Goal: Complete application form

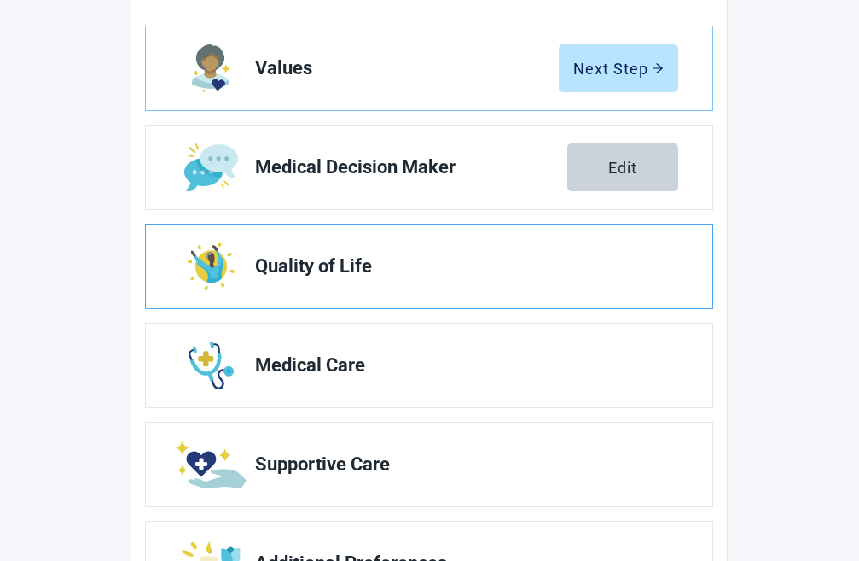
scroll to position [172, 0]
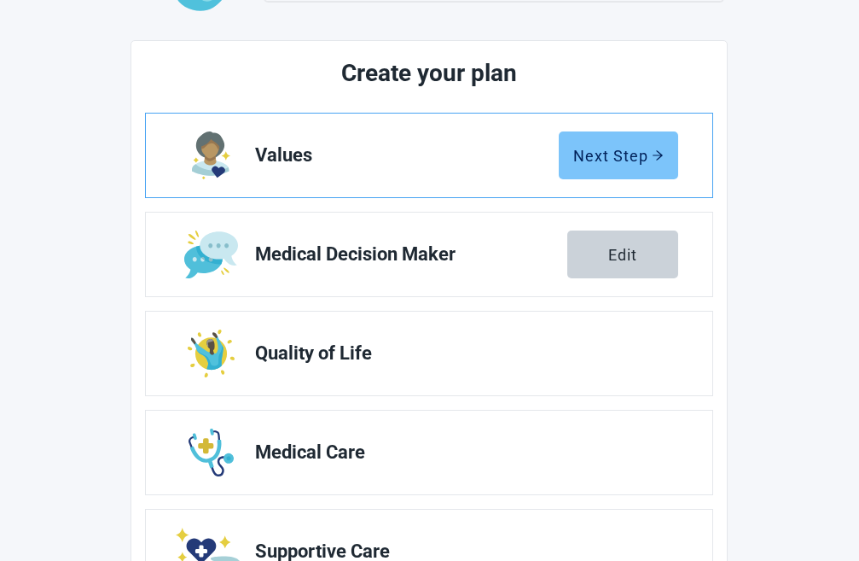
click at [620, 161] on div "Next Step" at bounding box center [619, 155] width 90 height 17
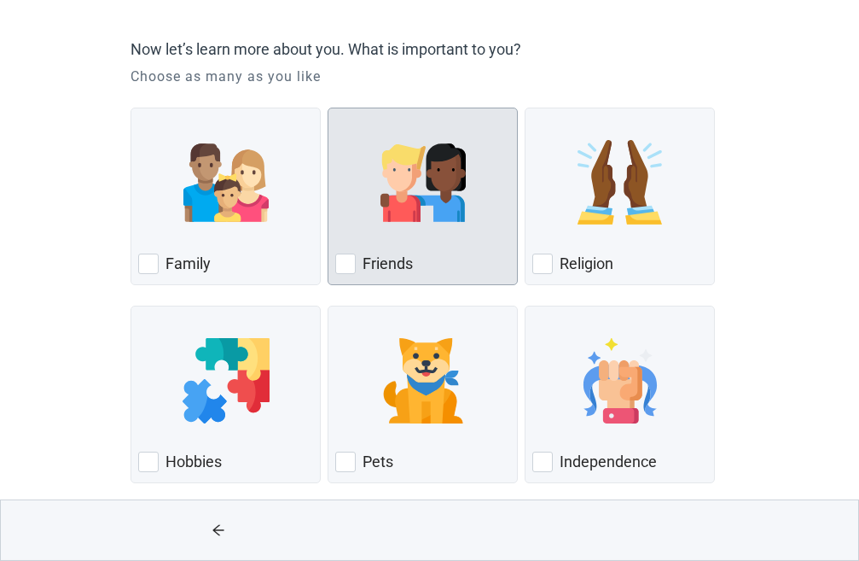
scroll to position [174, 0]
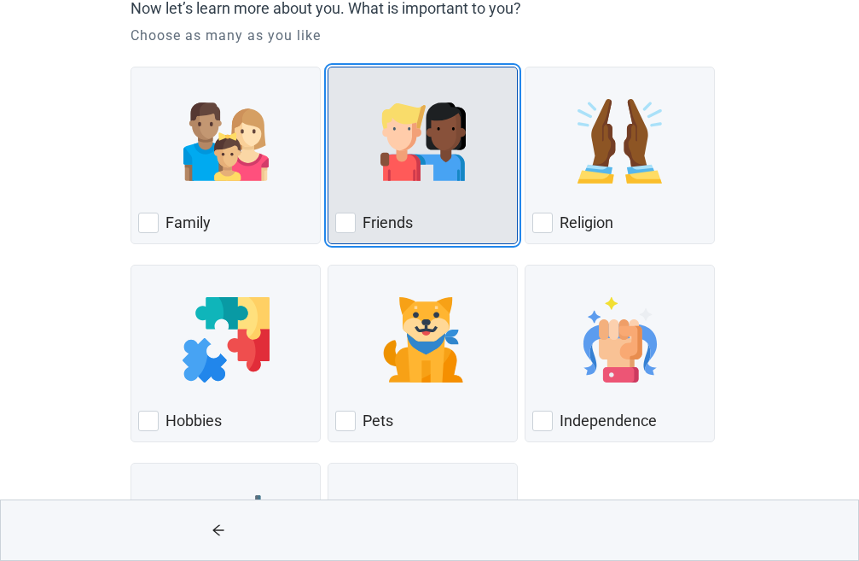
click at [342, 227] on div "Friends, checkbox, not checked" at bounding box center [345, 223] width 20 height 20
click at [329, 67] on input "Friends" at bounding box center [328, 67] width 1 height 1
checkbox input "true"
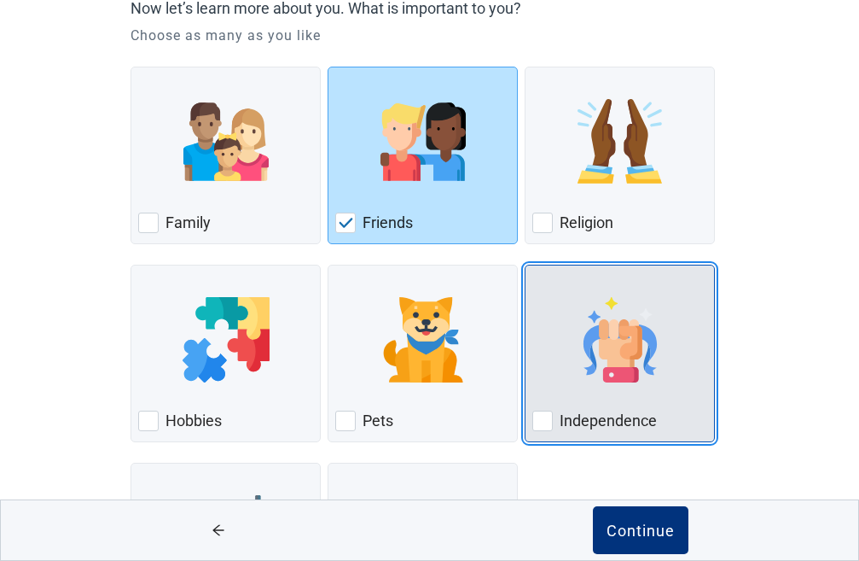
click at [540, 423] on div "Independence, checkbox, not checked" at bounding box center [543, 421] width 20 height 20
click at [526, 265] on input "Independence" at bounding box center [525, 265] width 1 height 1
checkbox input "true"
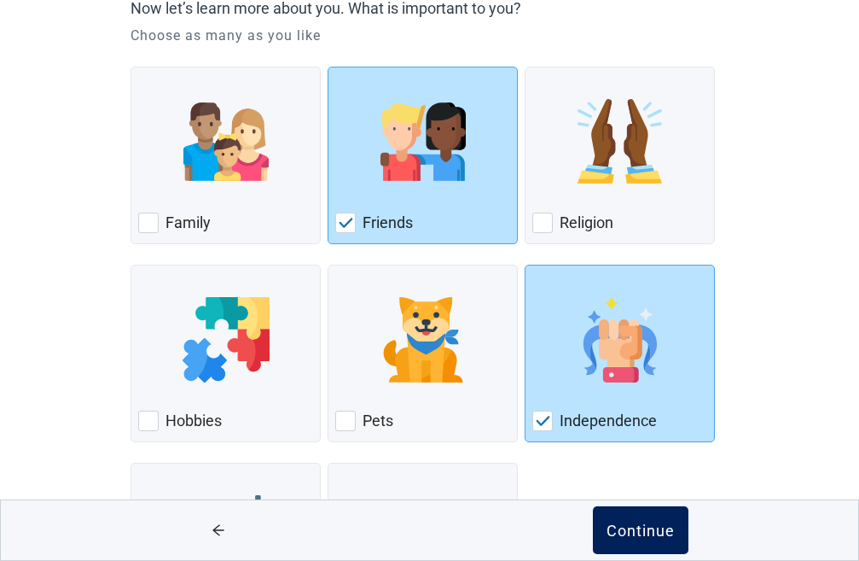
click at [629, 525] on div "Continue" at bounding box center [641, 529] width 68 height 17
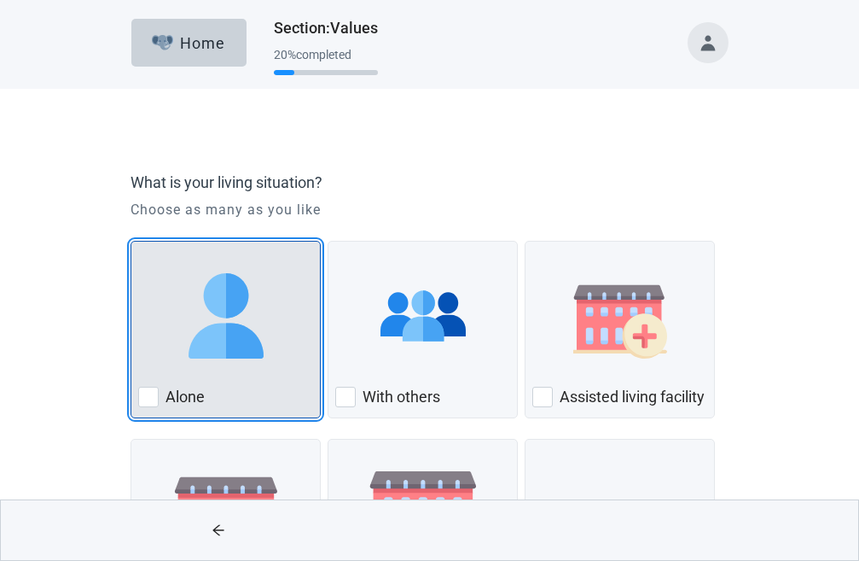
click at [155, 396] on div "Alone, checkbox, not checked" at bounding box center [148, 397] width 20 height 20
click at [131, 242] on input "Alone" at bounding box center [131, 241] width 1 height 1
checkbox input "true"
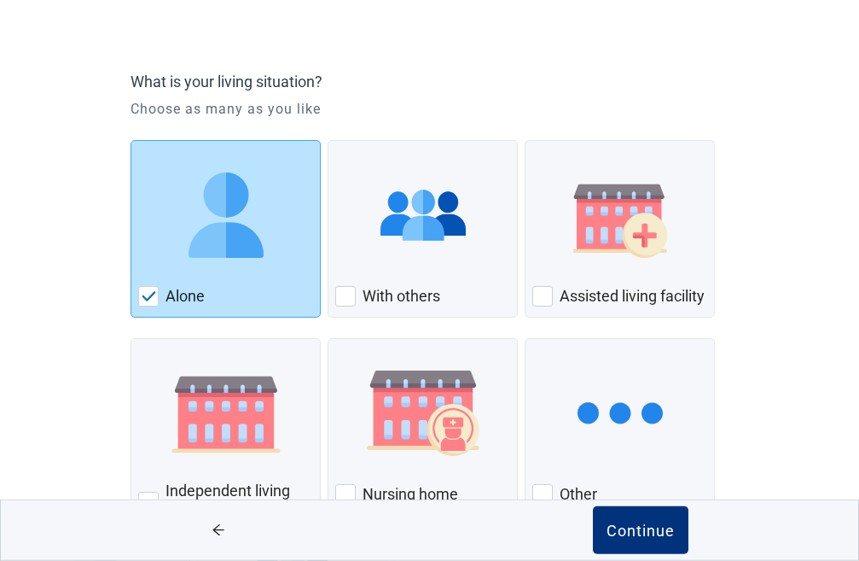
scroll to position [174, 0]
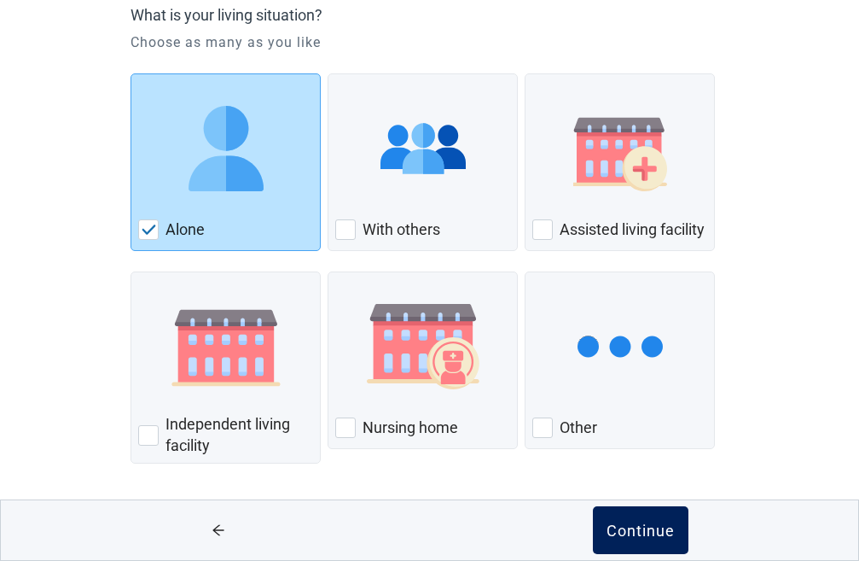
click at [620, 521] on div "Continue" at bounding box center [641, 529] width 68 height 17
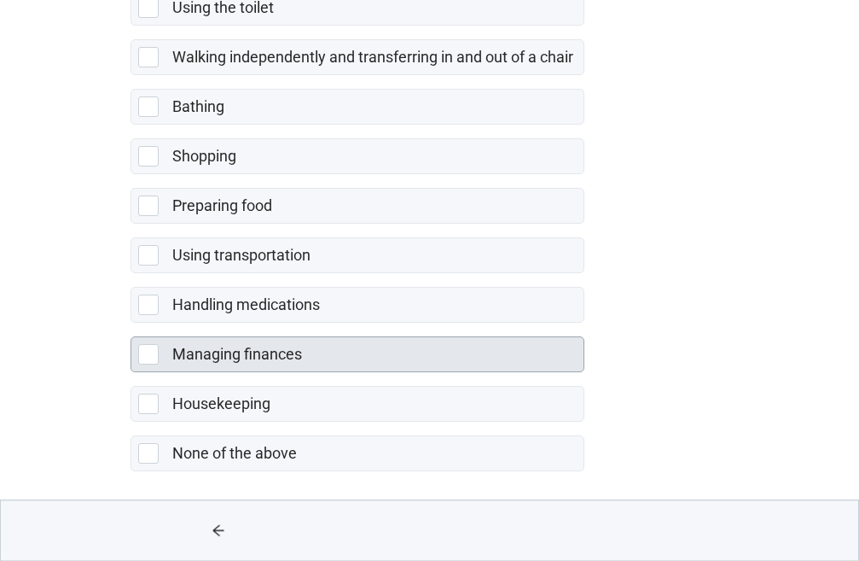
scroll to position [351, 0]
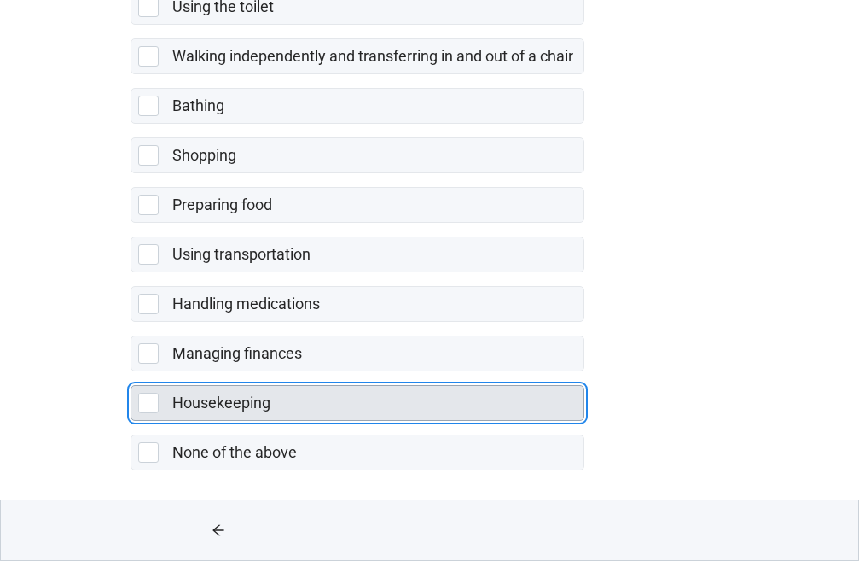
click at [219, 405] on label "Housekeeping" at bounding box center [221, 402] width 98 height 18
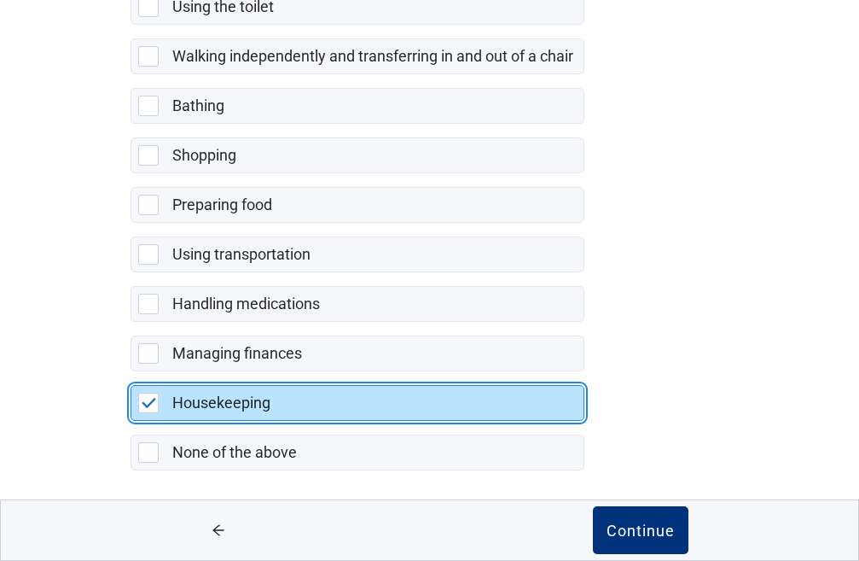
checkbox input "true"
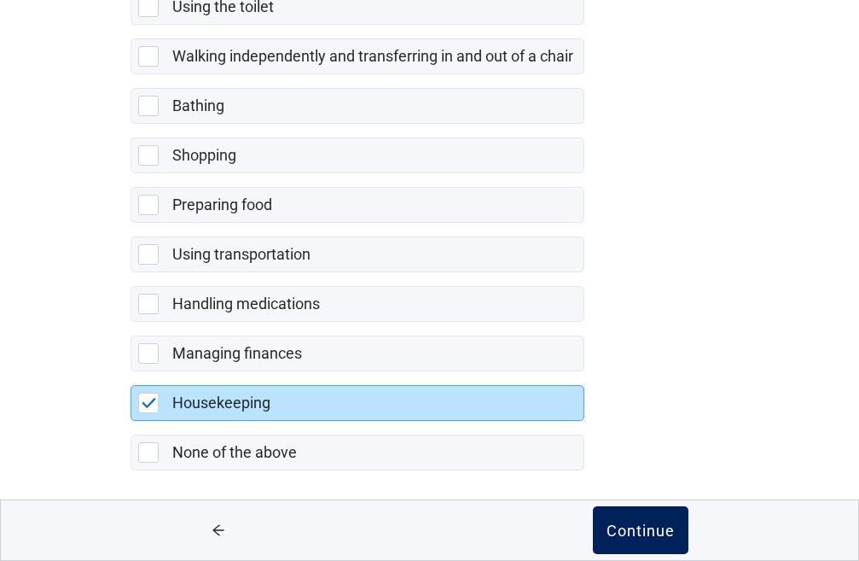
click at [640, 526] on div "Continue" at bounding box center [641, 529] width 68 height 17
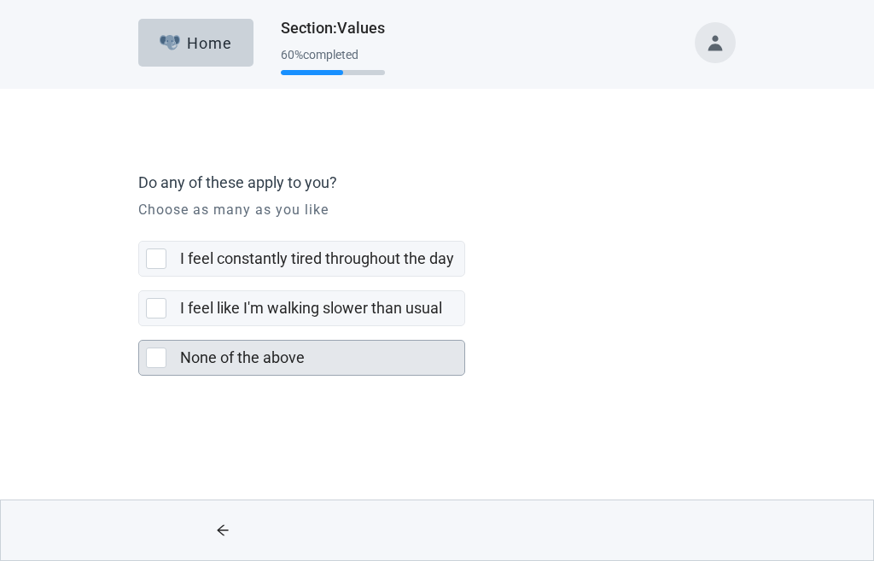
click at [363, 352] on div "None of the above" at bounding box center [317, 357] width 274 height 21
click at [139, 327] on input "None of the above" at bounding box center [138, 326] width 1 height 1
checkbox input "true"
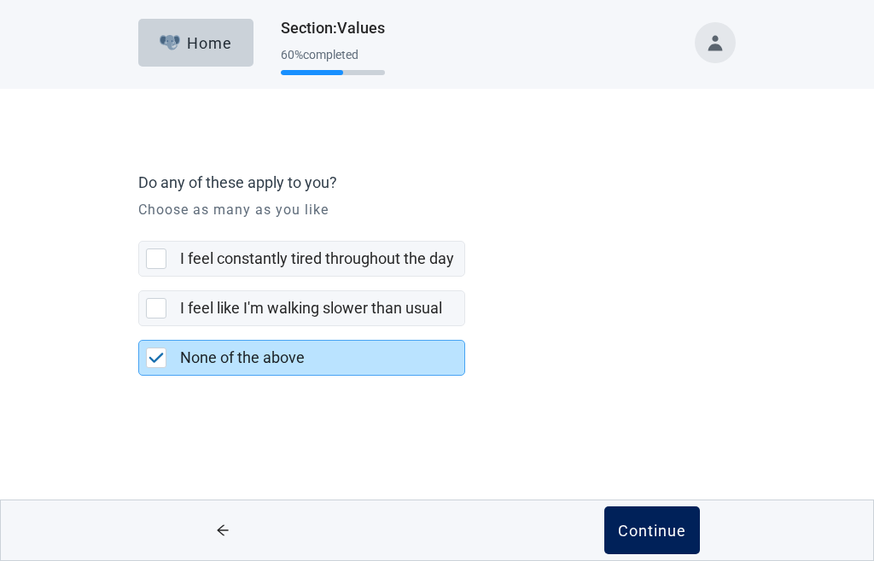
click at [657, 533] on div "Continue" at bounding box center [652, 529] width 68 height 17
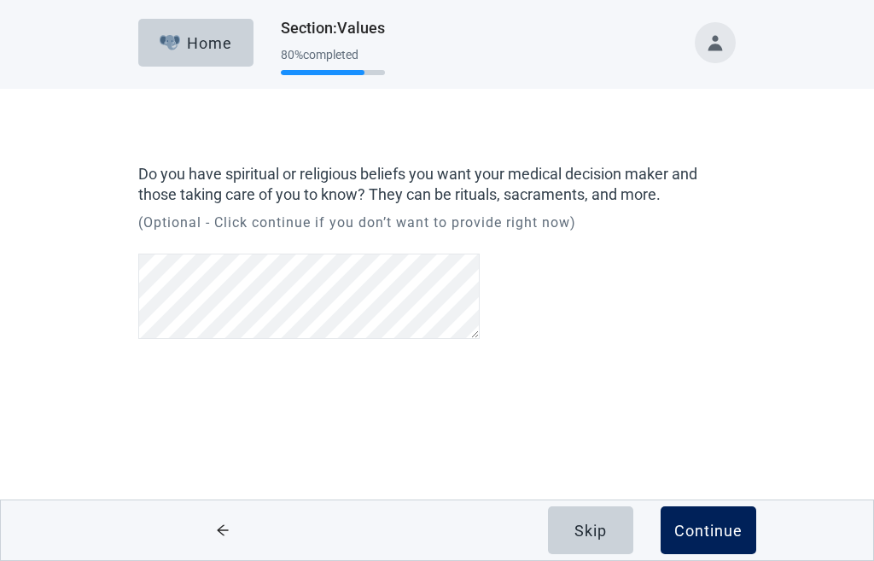
click at [720, 524] on div "Continue" at bounding box center [708, 529] width 68 height 17
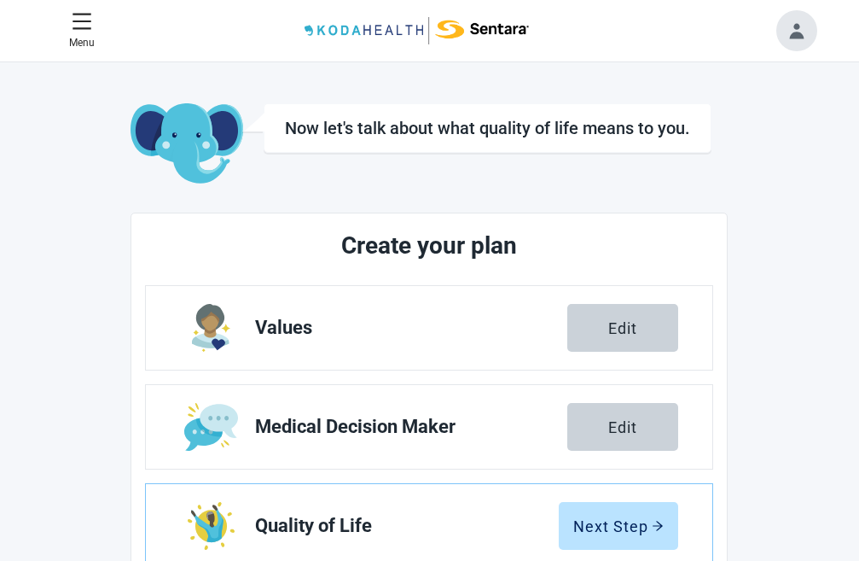
scroll to position [87, 0]
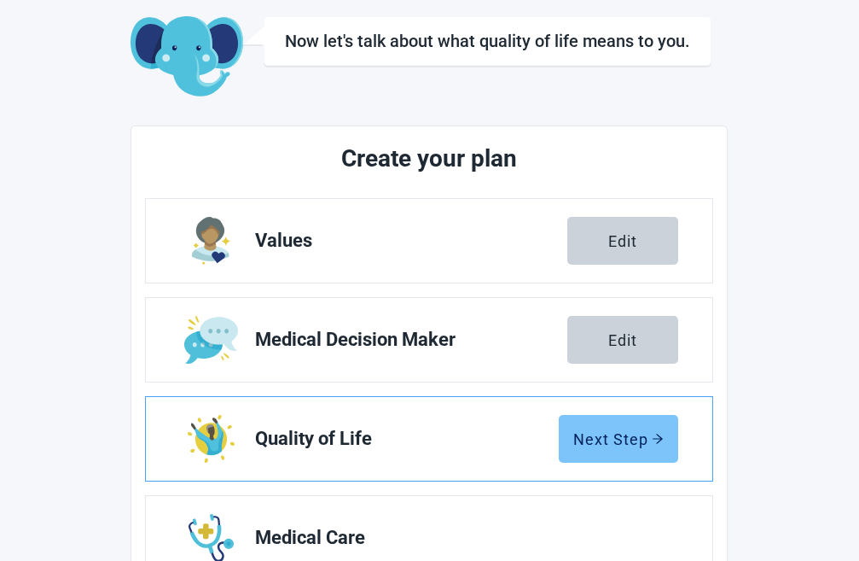
click at [592, 432] on div "Next Step" at bounding box center [619, 438] width 90 height 17
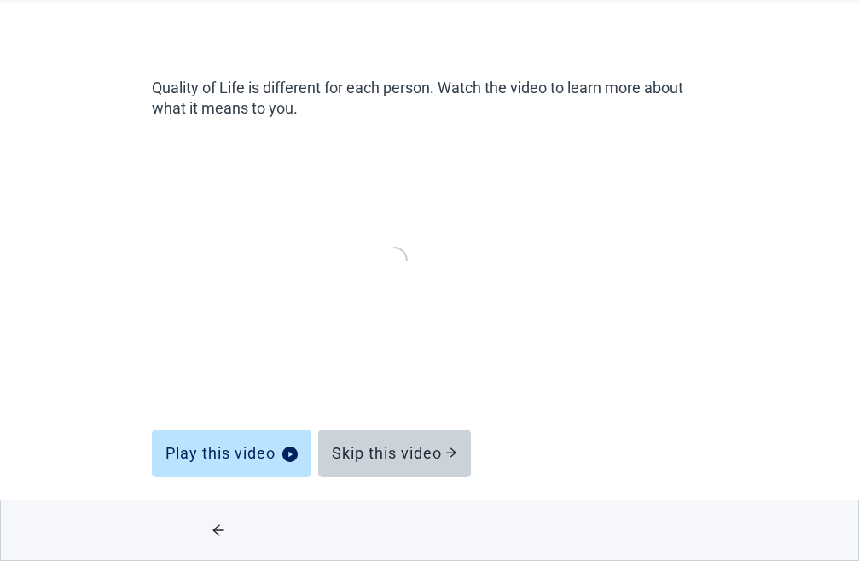
scroll to position [86, 0]
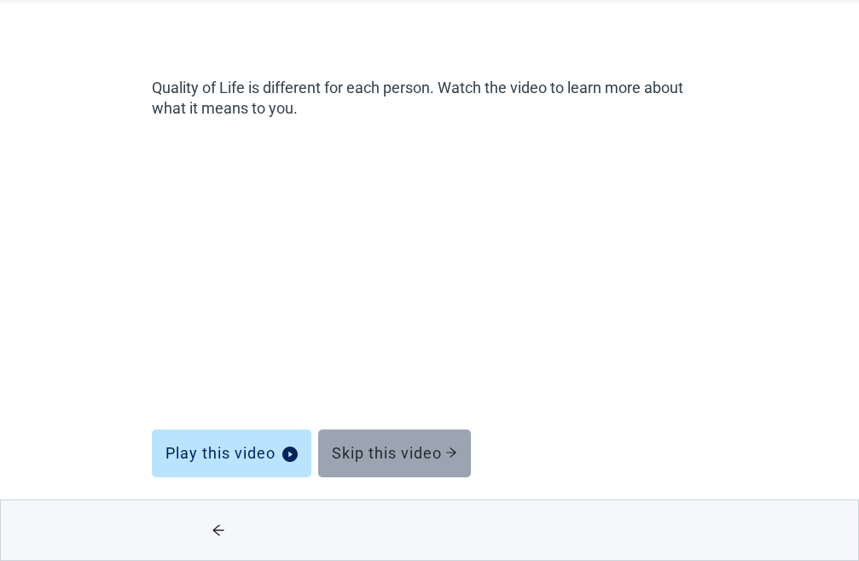
click at [398, 446] on div "Skip this video" at bounding box center [394, 453] width 125 height 17
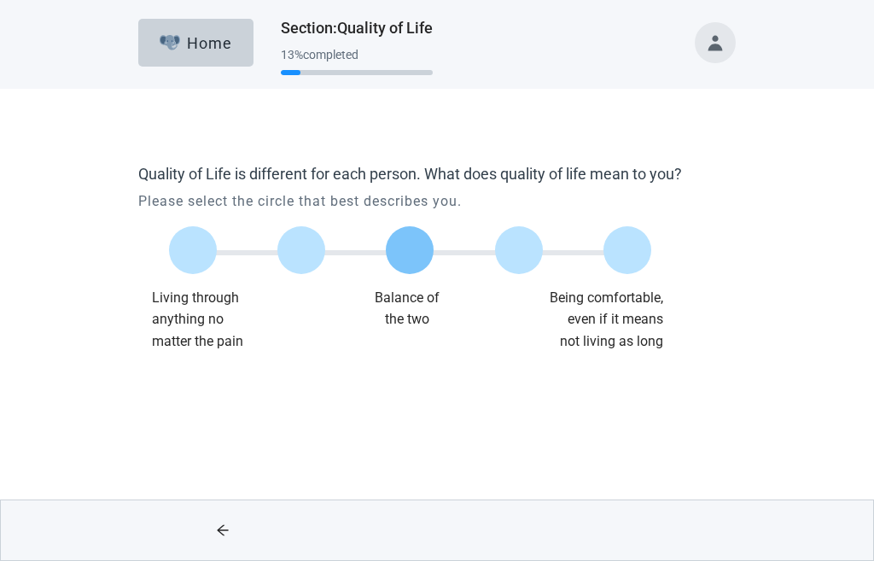
click at [422, 254] on label "Main content" at bounding box center [410, 250] width 48 height 48
click at [410, 250] on input "Quality of life scale: 50 out of 100. Balance of the two" at bounding box center [410, 250] width 0 height 0
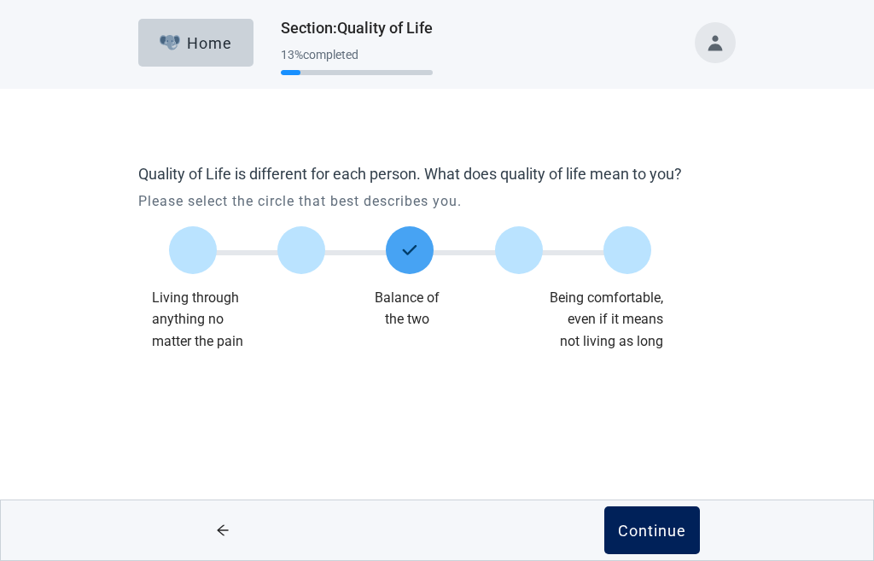
click at [645, 540] on button "Continue" at bounding box center [652, 530] width 96 height 48
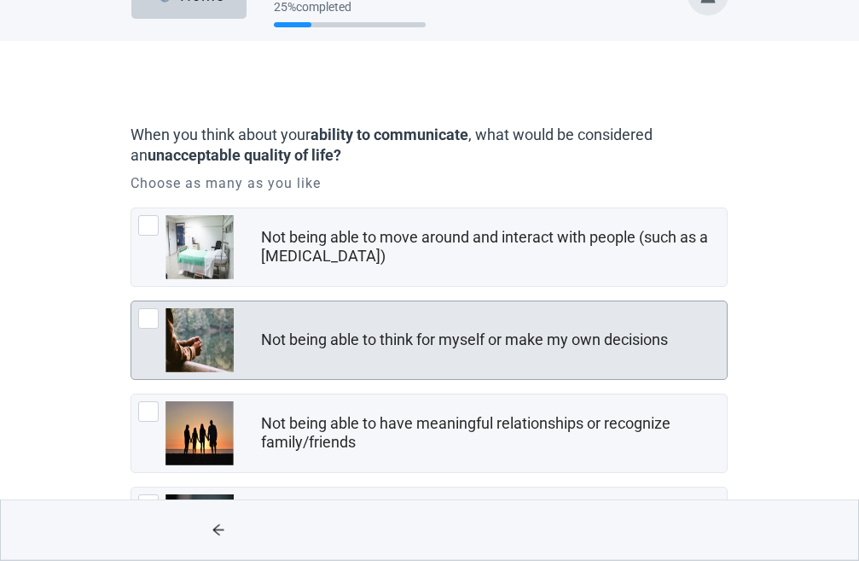
scroll to position [87, 0]
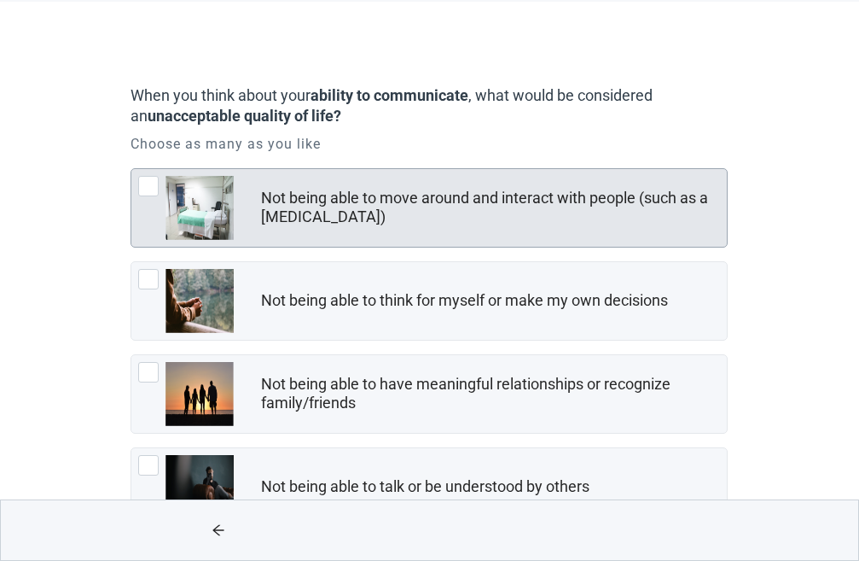
click at [152, 185] on div "Not being able to move around and interact with people (such as a coma), checkb…" at bounding box center [148, 186] width 20 height 20
click at [131, 169] on input "Not being able to move around and interact with people (such as a [MEDICAL_DATA…" at bounding box center [131, 168] width 1 height 1
checkbox input "true"
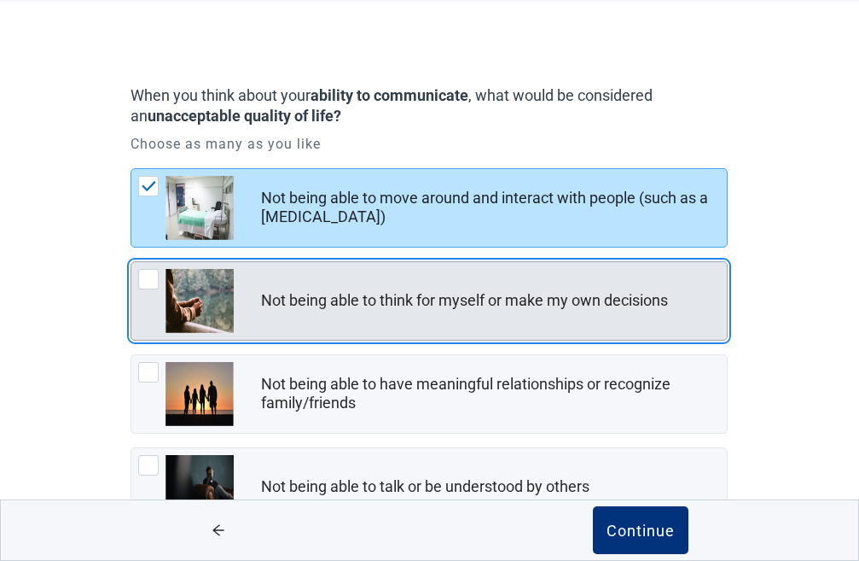
click at [149, 276] on div "Not being able to think for myself or make my own decisions, checkbox, not chec…" at bounding box center [148, 279] width 20 height 20
click at [131, 262] on input "Not being able to think for myself or make my own decisions" at bounding box center [131, 261] width 1 height 1
checkbox input "true"
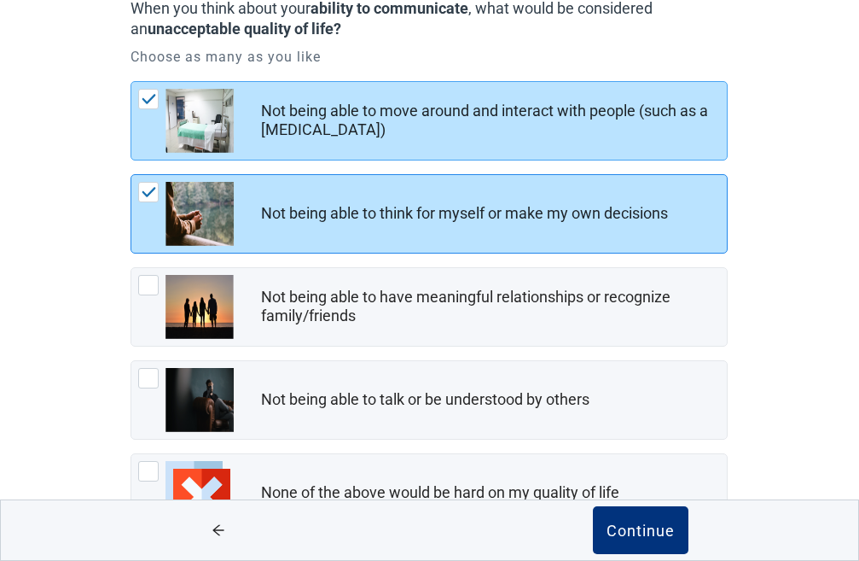
scroll to position [243, 0]
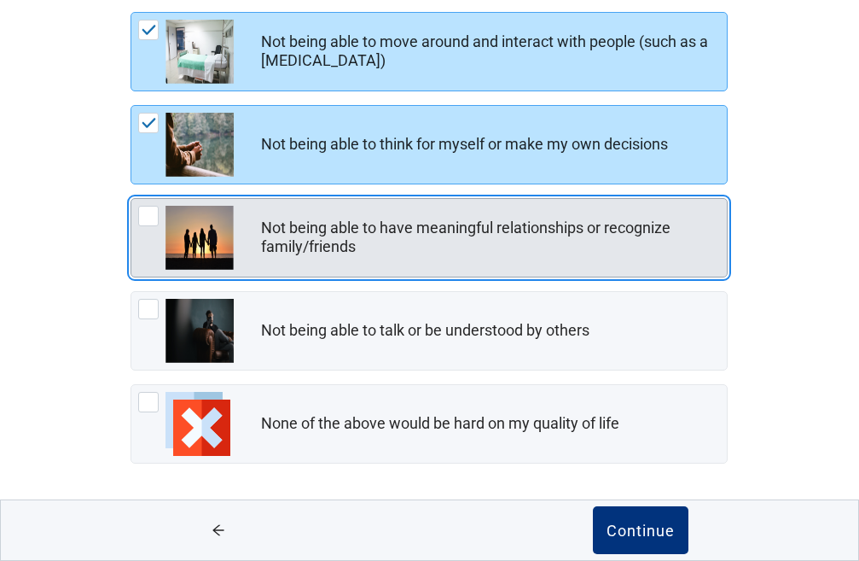
click at [146, 214] on div "Not being able to have meaningful relationships or recognize family/friends, ch…" at bounding box center [148, 216] width 20 height 20
click at [131, 199] on input "Not being able to have meaningful relationships or recognize family/friends" at bounding box center [131, 198] width 1 height 1
checkbox input "true"
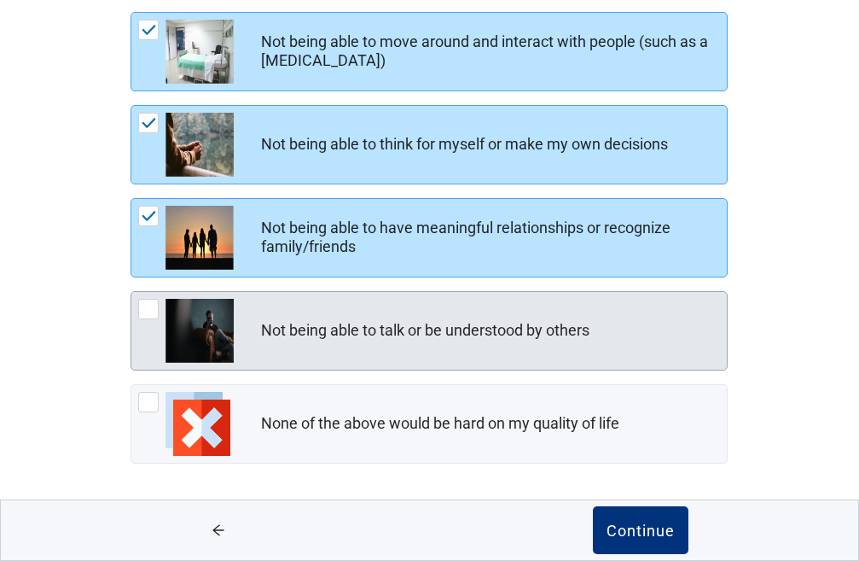
click at [148, 307] on div "Not being able to talk or be understood by others, checkbox, not checked" at bounding box center [148, 309] width 20 height 20
click at [131, 292] on input "Not being able to talk or be understood by others" at bounding box center [131, 291] width 1 height 1
checkbox input "true"
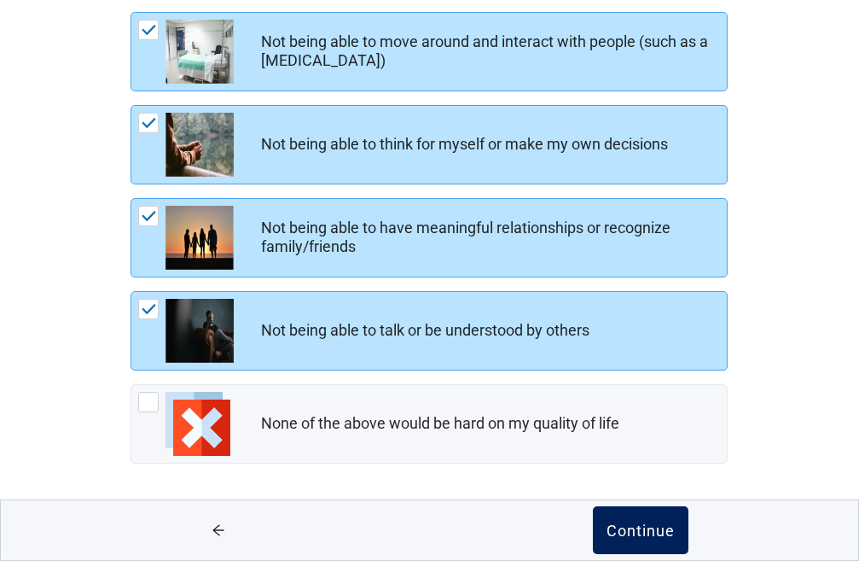
click at [643, 527] on div "Continue" at bounding box center [641, 529] width 68 height 17
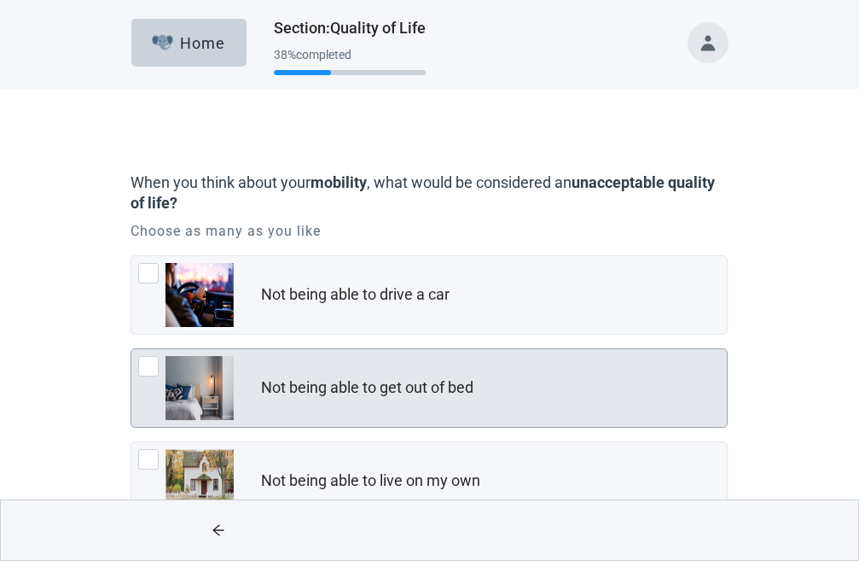
click at [145, 368] on div "Not being able to get out of bed, checkbox, not checked" at bounding box center [148, 366] width 20 height 20
click at [131, 349] on input "Not being able to get out of bed" at bounding box center [131, 348] width 1 height 1
checkbox input "true"
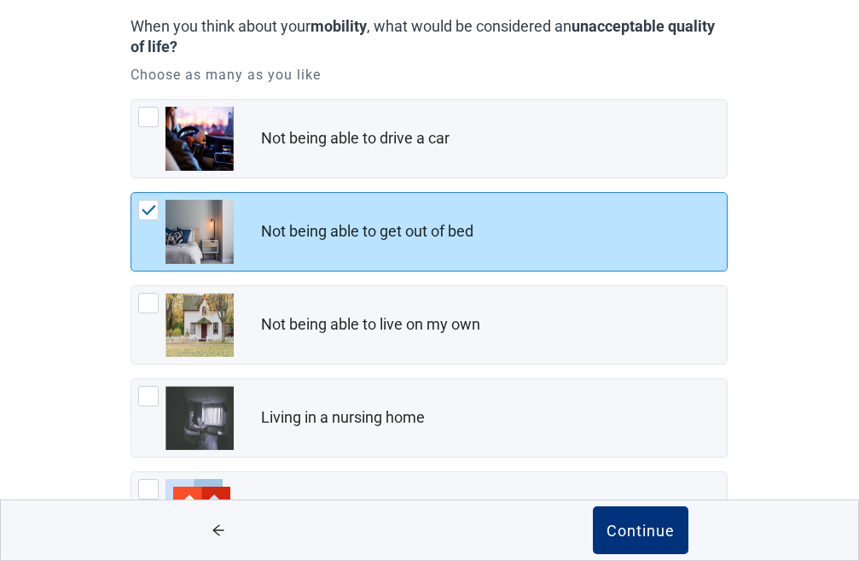
scroll to position [243, 0]
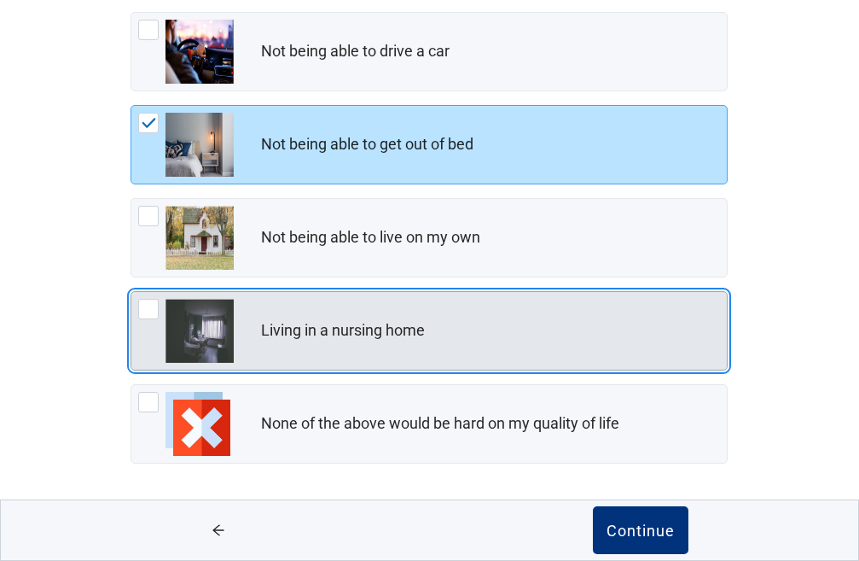
click at [144, 312] on div "Living in a nursing home, checkbox, not checked" at bounding box center [148, 309] width 20 height 20
click at [131, 292] on input "Living in a nursing home" at bounding box center [131, 291] width 1 height 1
checkbox input "true"
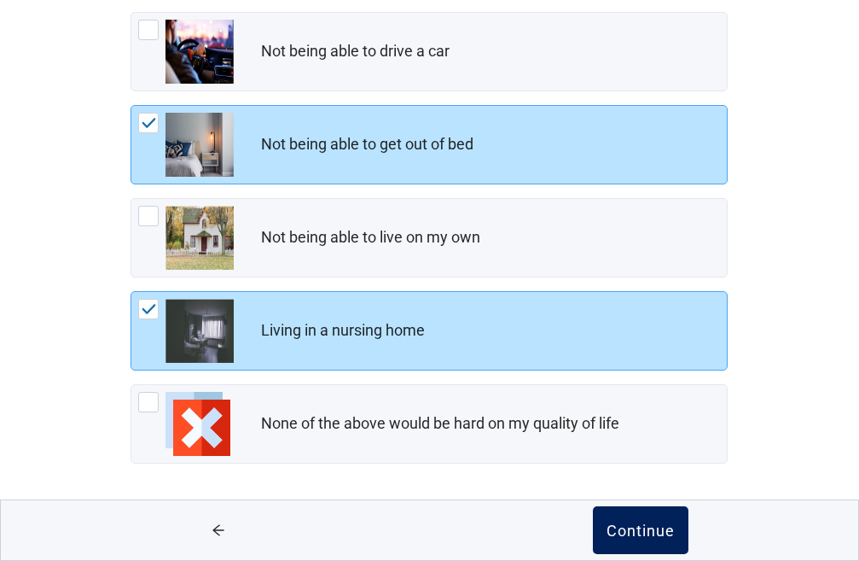
click at [650, 534] on div "Continue" at bounding box center [641, 529] width 68 height 17
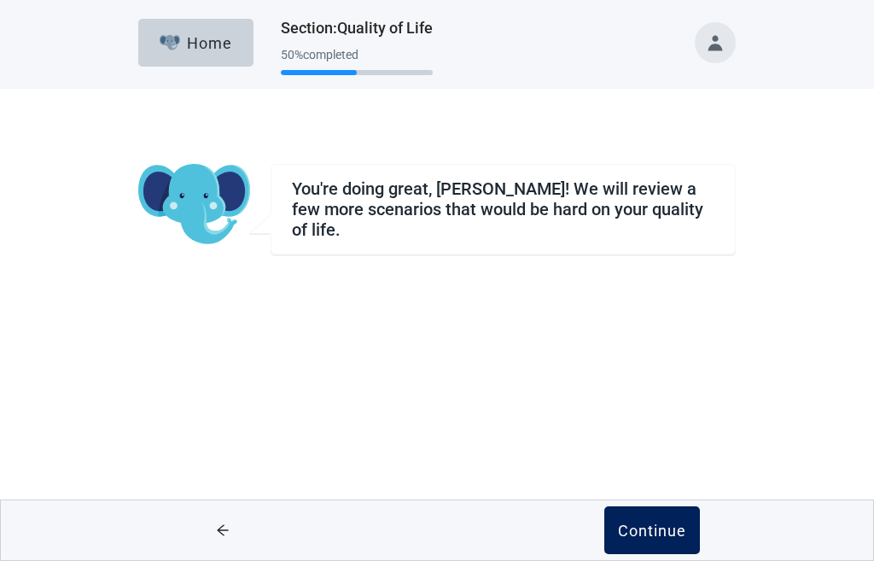
click at [658, 527] on div "Continue" at bounding box center [652, 529] width 68 height 17
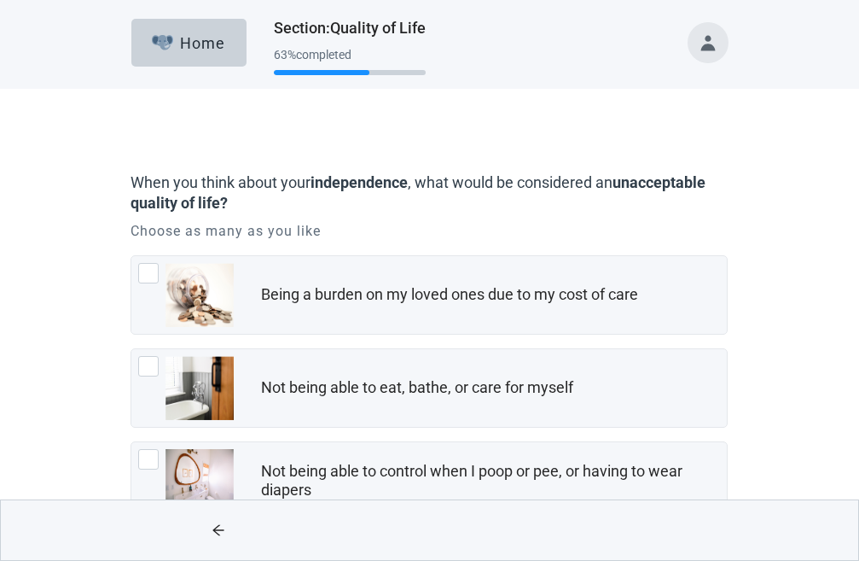
scroll to position [87, 0]
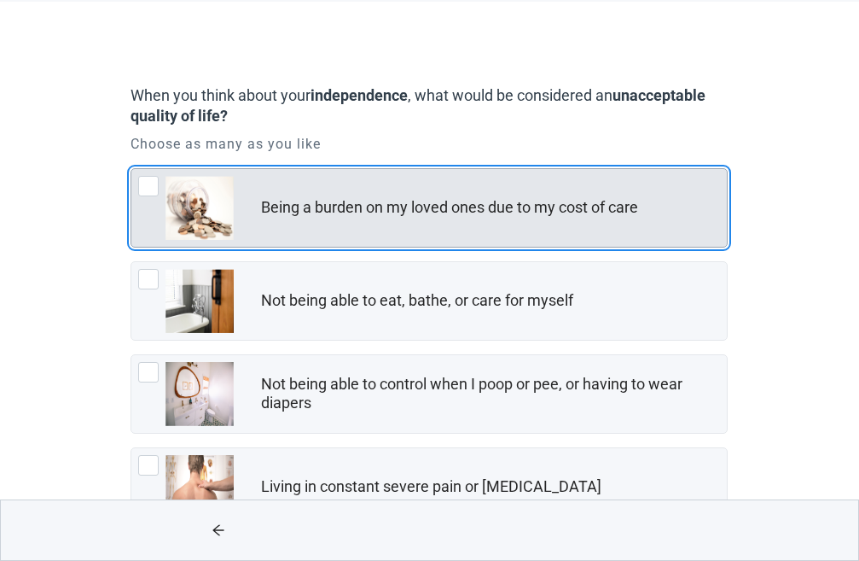
click at [156, 186] on div "Being a burden on my loved ones due to my cost of care, checkbox, not checked" at bounding box center [148, 186] width 20 height 20
click at [131, 169] on input "Being a burden on my loved ones due to my cost of care" at bounding box center [131, 168] width 1 height 1
checkbox input "true"
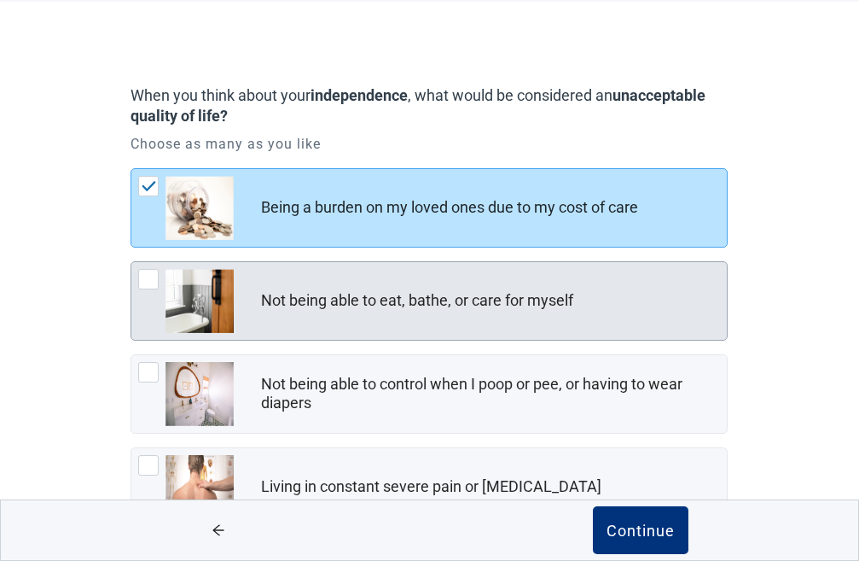
click at [150, 278] on div "Not being able to eat, bathe, or care for myself, checkbox, not checked" at bounding box center [148, 279] width 20 height 20
click at [131, 262] on input "Not being able to eat, bathe, or care for myself" at bounding box center [131, 261] width 1 height 1
checkbox input "true"
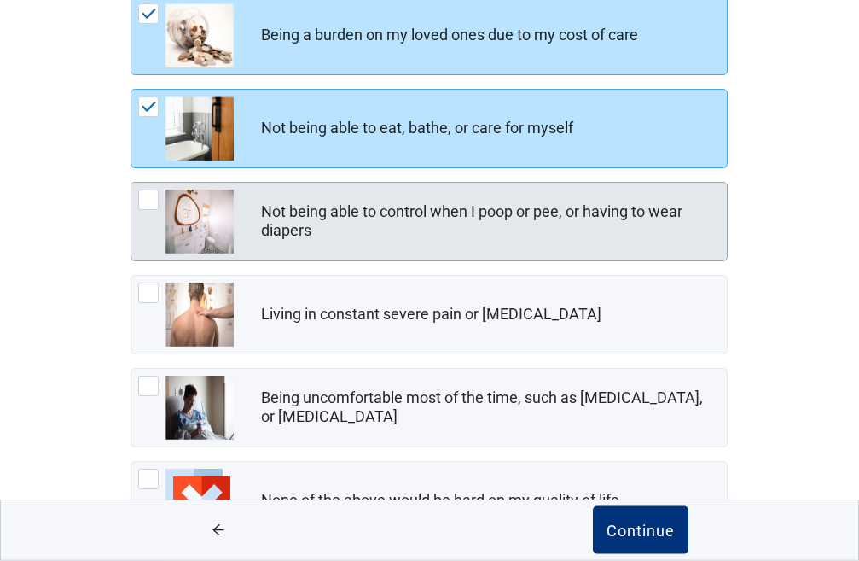
scroll to position [261, 0]
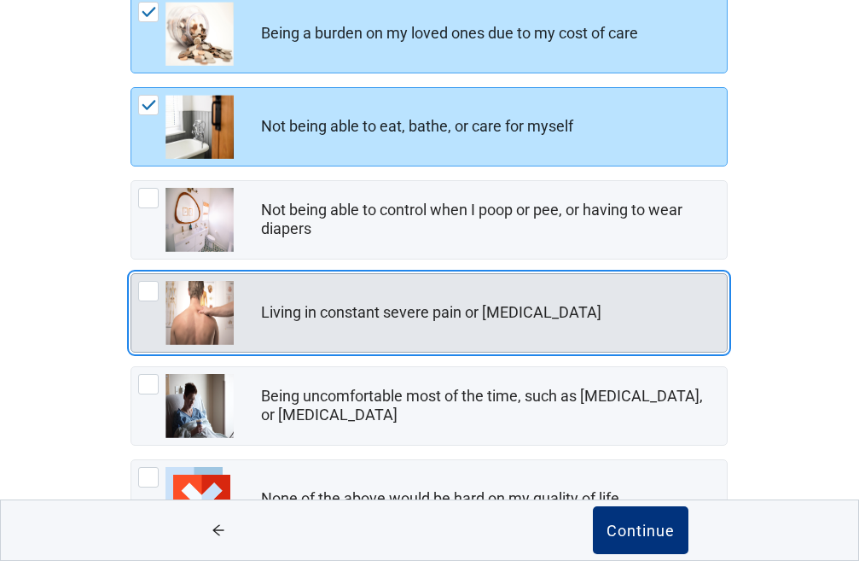
click at [149, 285] on div "Living in constant severe pain or shortness of breath, checkbox, not checked" at bounding box center [148, 291] width 20 height 20
click at [131, 274] on input "Living in constant severe pain or [MEDICAL_DATA]" at bounding box center [131, 273] width 1 height 1
checkbox input "true"
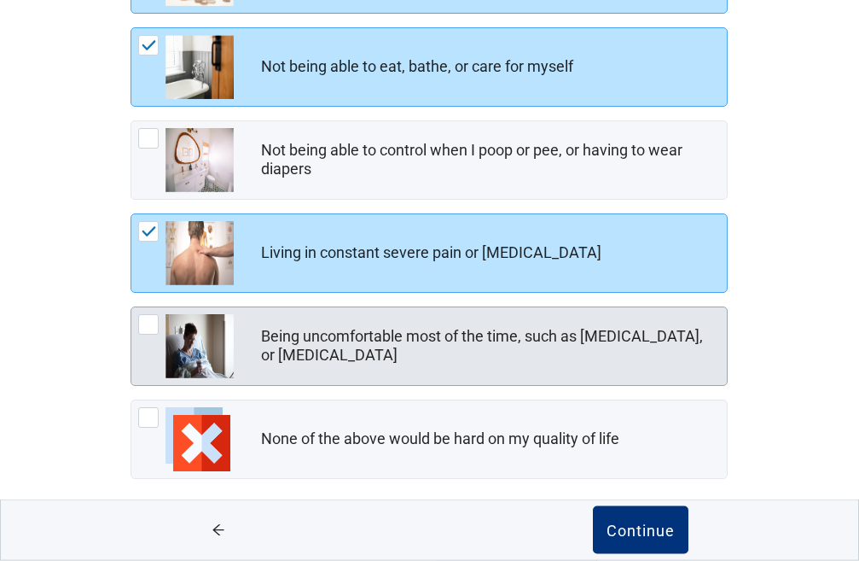
scroll to position [336, 0]
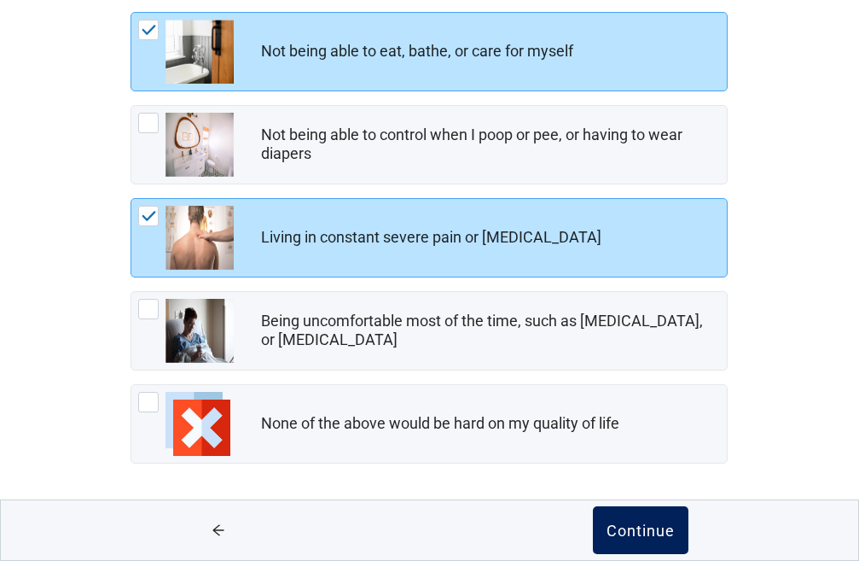
click at [650, 539] on button "Continue" at bounding box center [641, 530] width 96 height 48
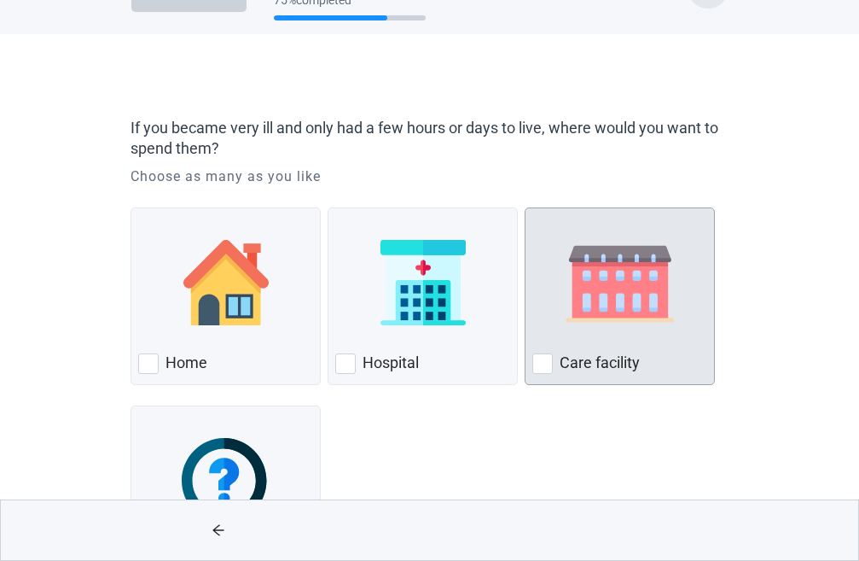
scroll to position [174, 0]
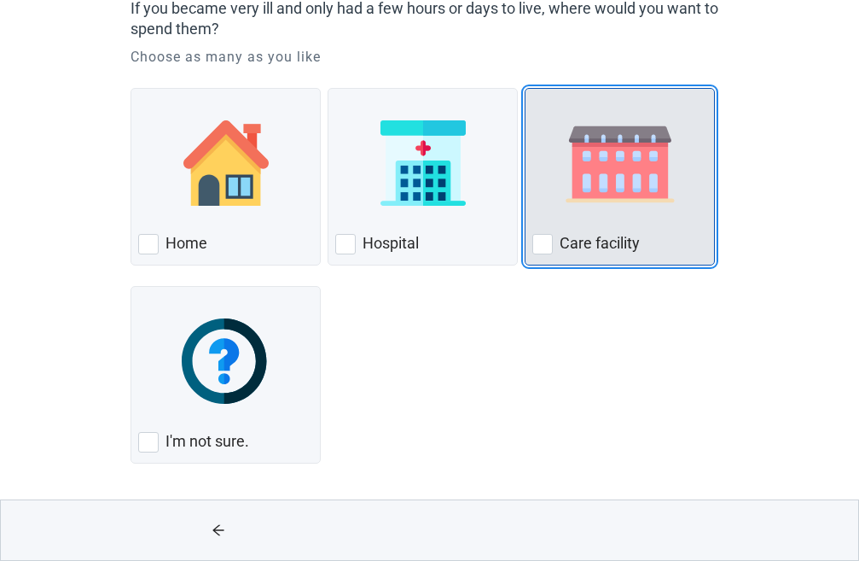
click at [544, 241] on div "Care Facility, checkbox, not checked" at bounding box center [543, 244] width 20 height 20
click at [526, 89] on input "Care facility" at bounding box center [525, 88] width 1 height 1
checkbox input "true"
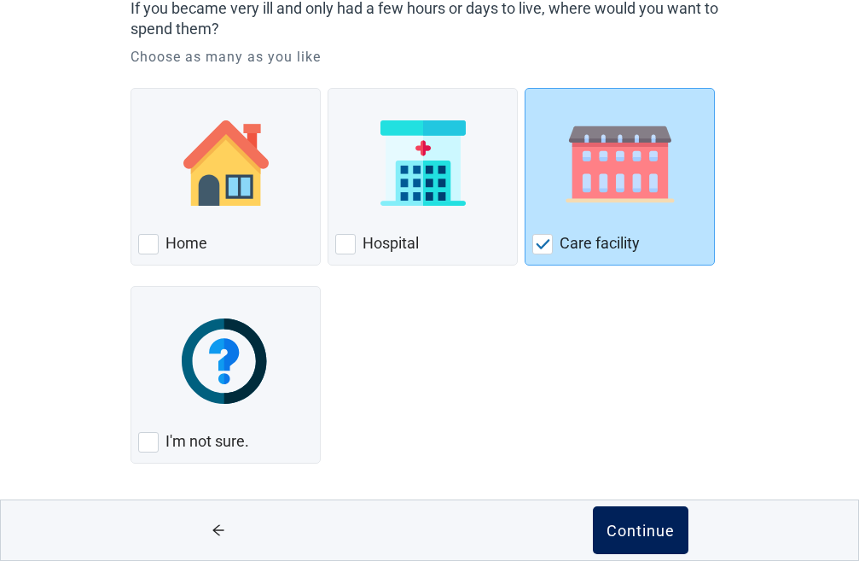
click at [622, 525] on div "Continue" at bounding box center [641, 529] width 68 height 17
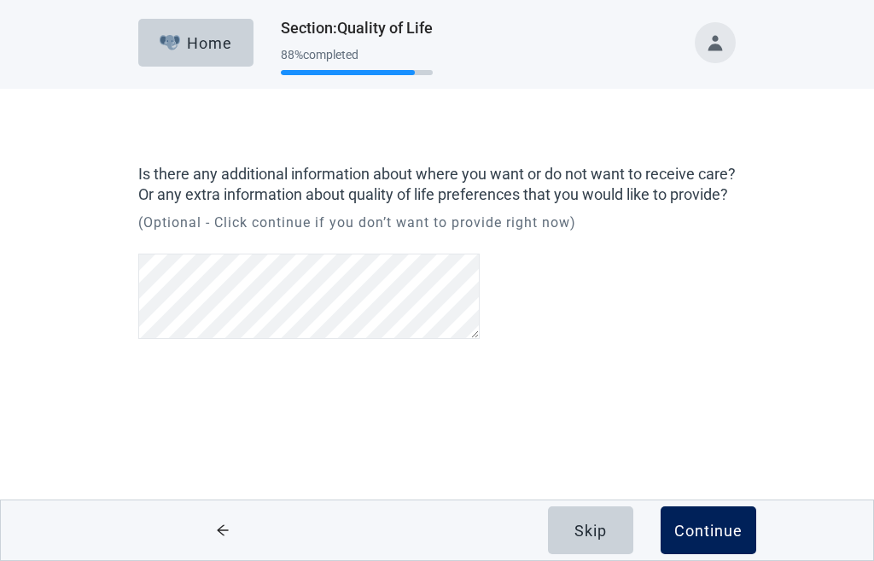
click at [686, 526] on div "Continue" at bounding box center [708, 529] width 68 height 17
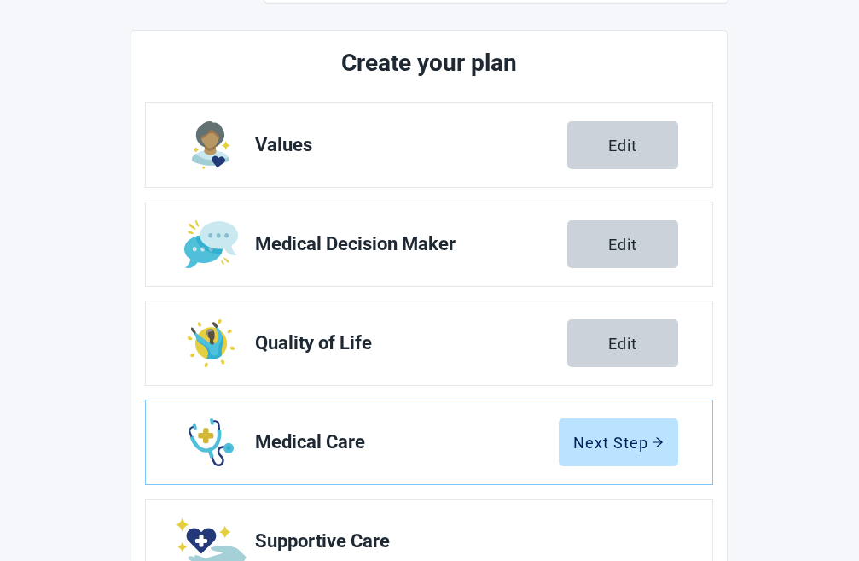
scroll to position [181, 0]
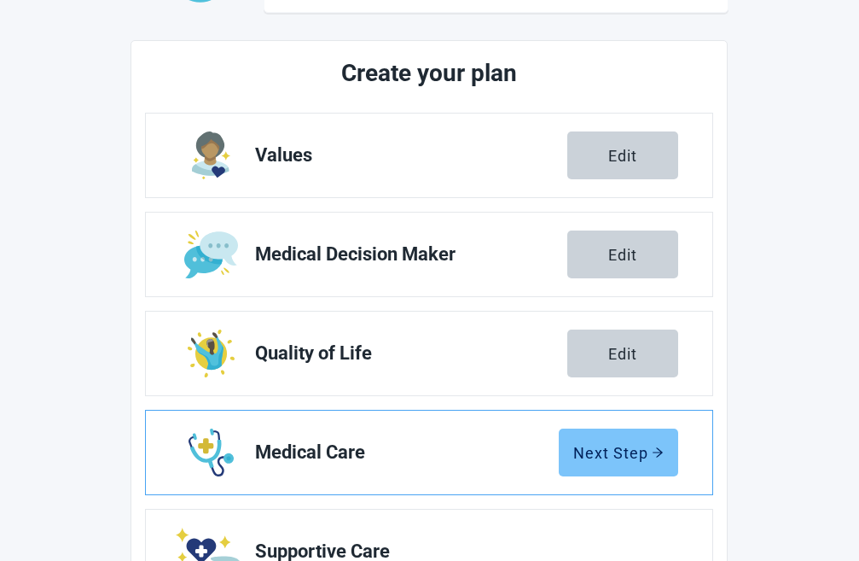
click at [626, 455] on div "Next Step" at bounding box center [619, 452] width 90 height 17
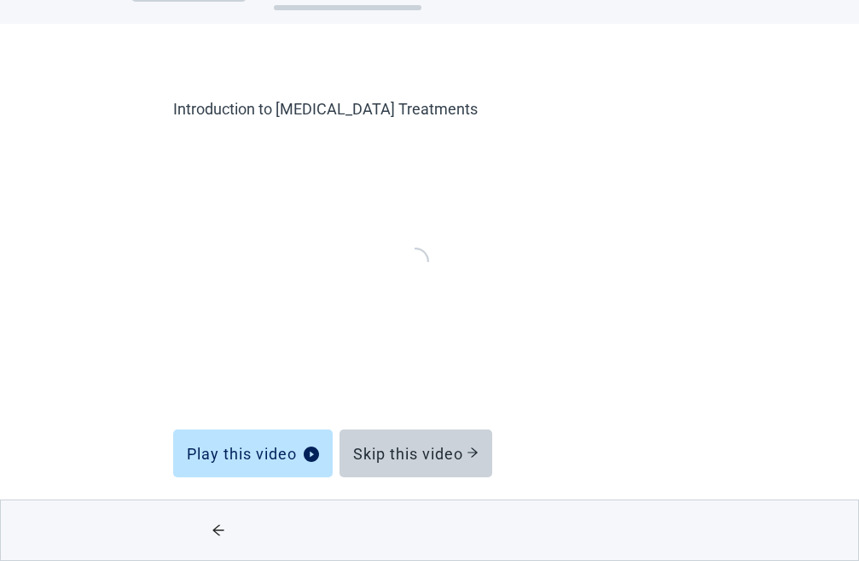
scroll to position [65, 0]
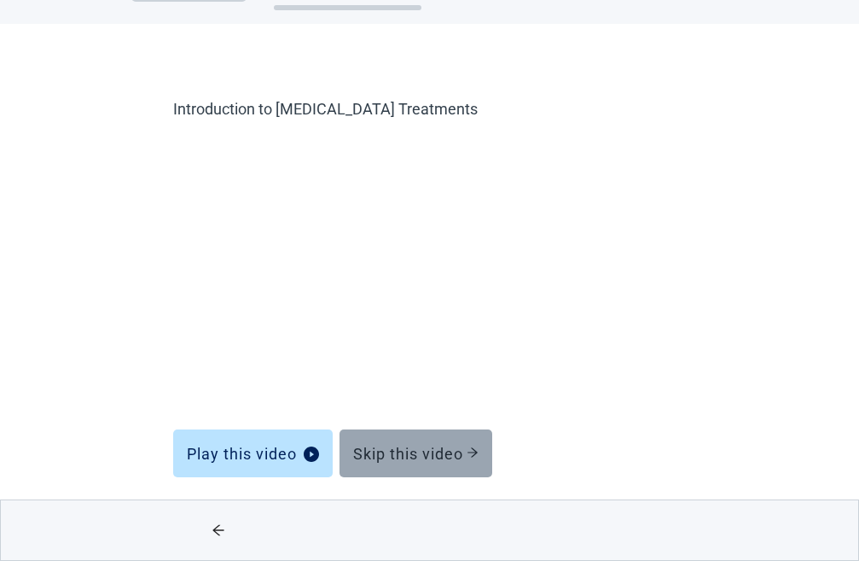
click at [422, 448] on div "Skip this video" at bounding box center [415, 453] width 125 height 17
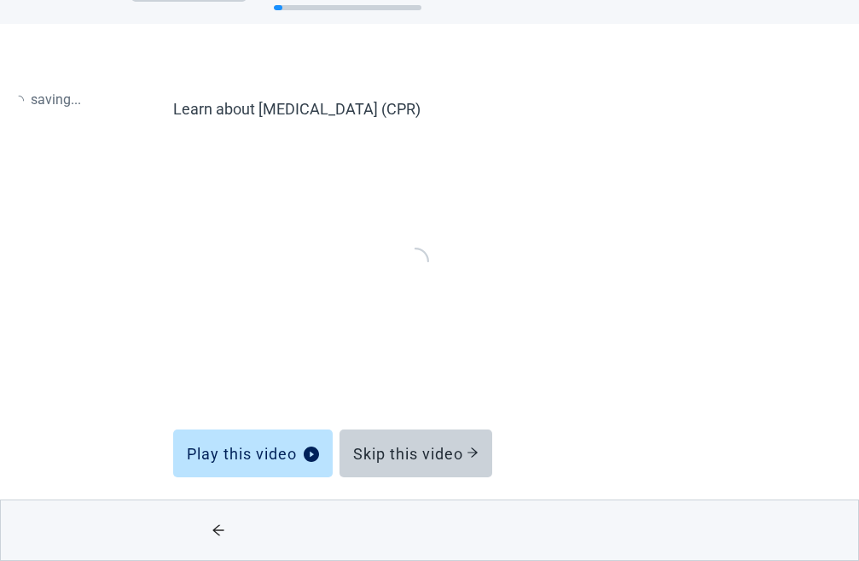
click at [422, 448] on form "Learn about [MEDICAL_DATA] (CPR) Play this video Skip this video" at bounding box center [429, 291] width 512 height 385
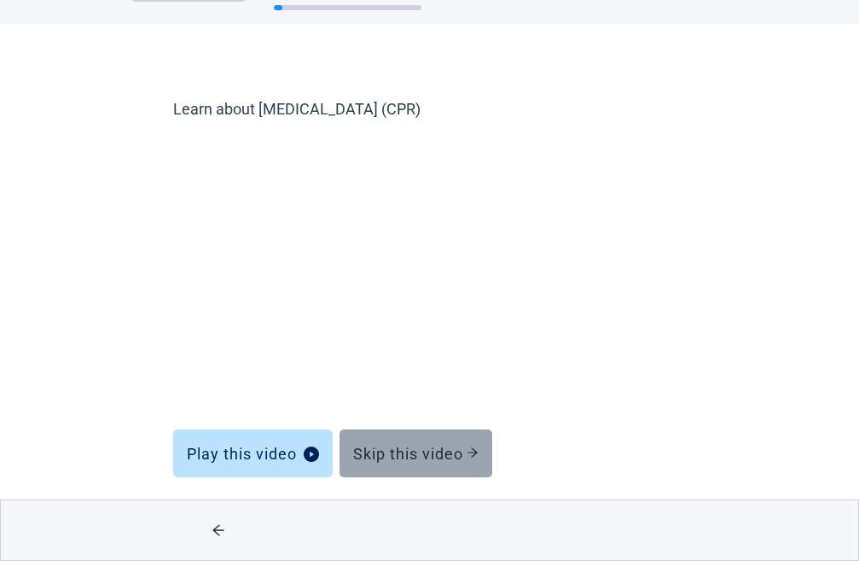
click at [422, 450] on div "Skip this video" at bounding box center [415, 453] width 125 height 17
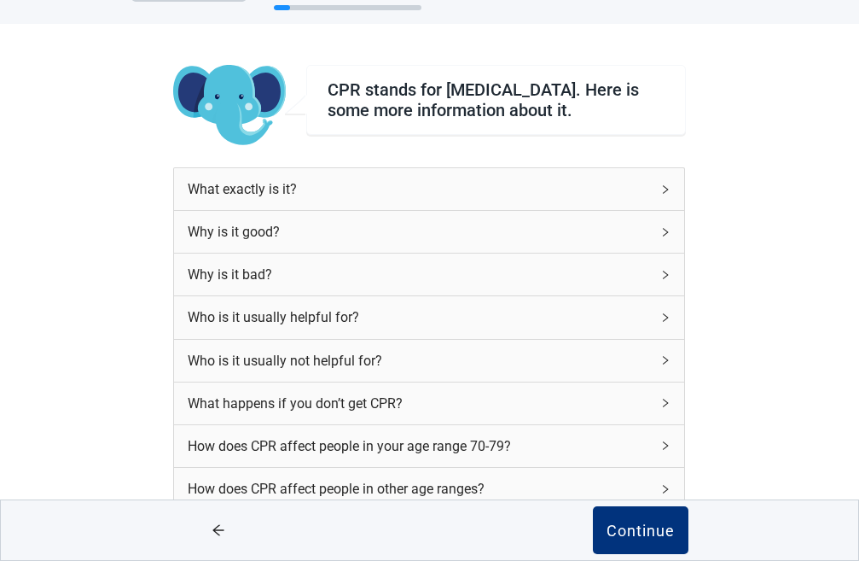
click at [446, 282] on div "Why is it bad?" at bounding box center [419, 274] width 463 height 21
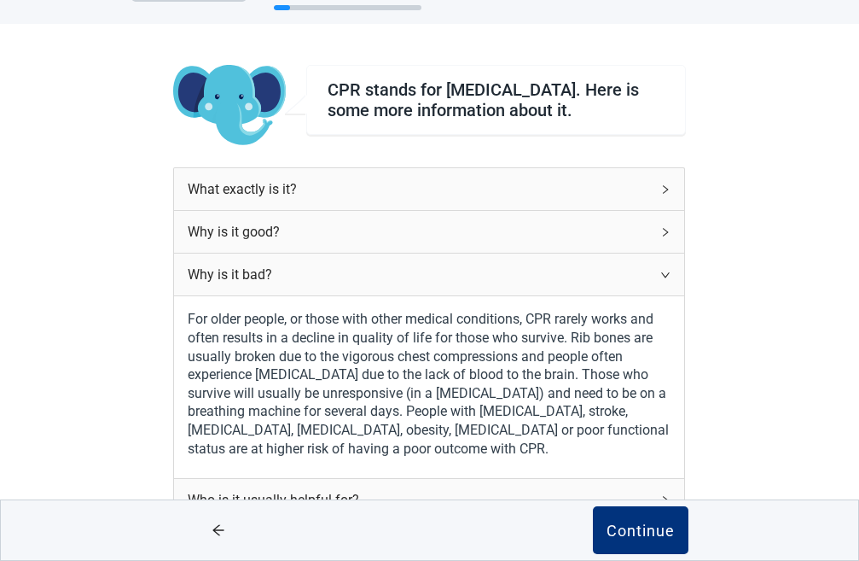
click at [446, 282] on div "Why is it bad?" at bounding box center [419, 274] width 463 height 21
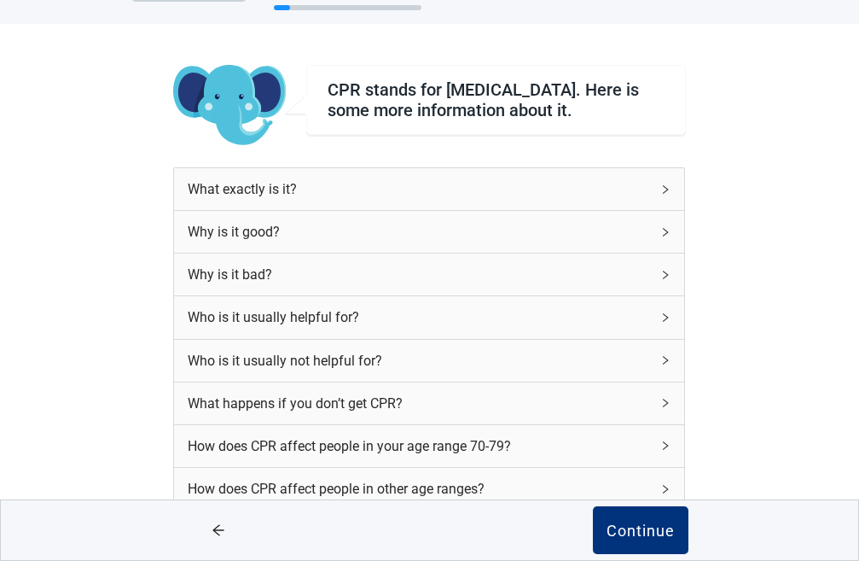
click at [440, 318] on div "Who is it usually helpful for?" at bounding box center [419, 316] width 463 height 21
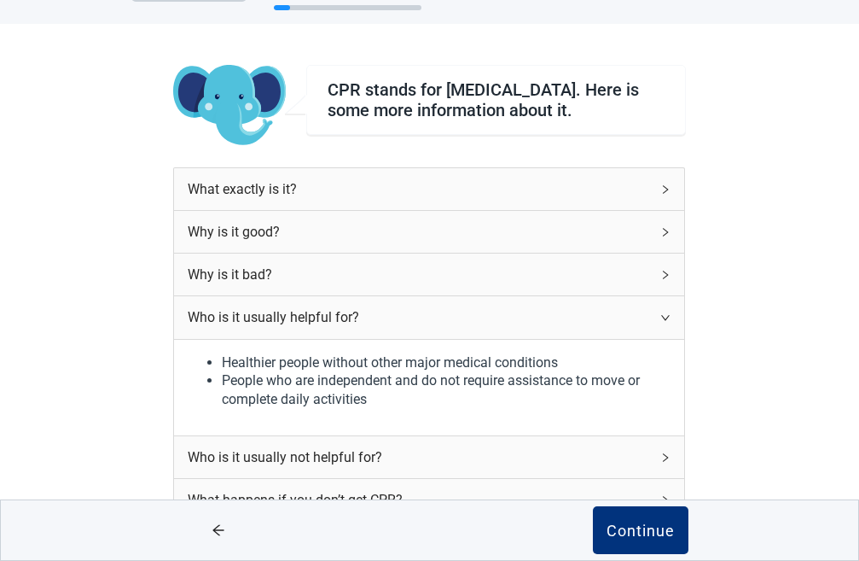
click at [440, 318] on div "Who is it usually helpful for?" at bounding box center [419, 316] width 463 height 21
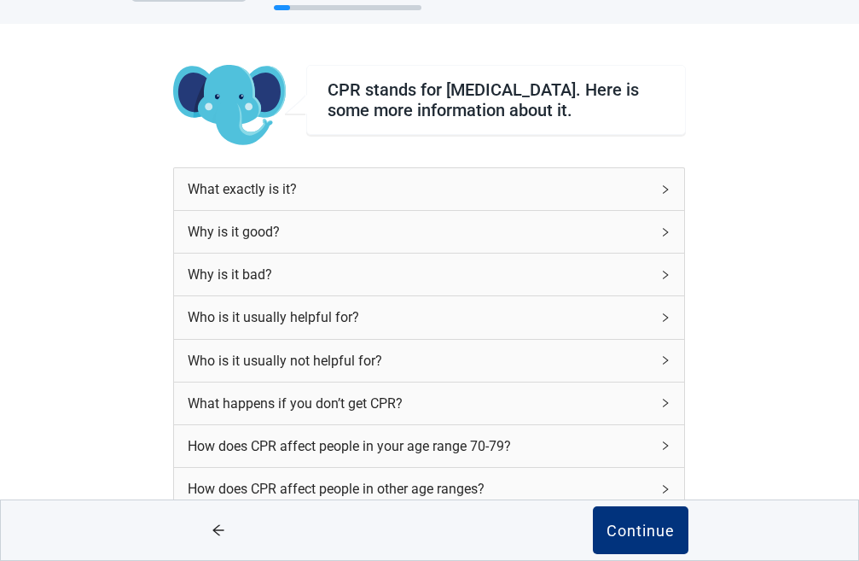
click at [441, 367] on div "Who is it usually not helpful for?" at bounding box center [419, 360] width 463 height 21
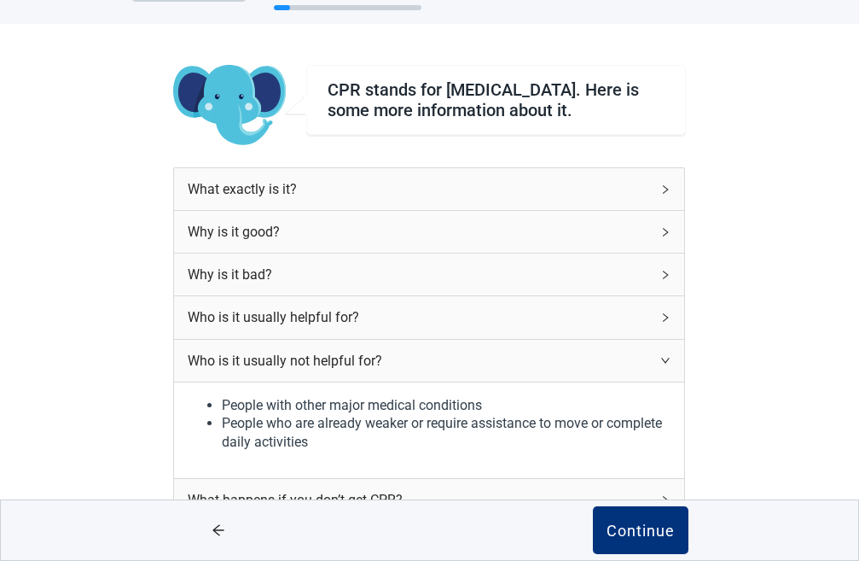
click at [441, 367] on div "Who is it usually not helpful for?" at bounding box center [419, 360] width 463 height 21
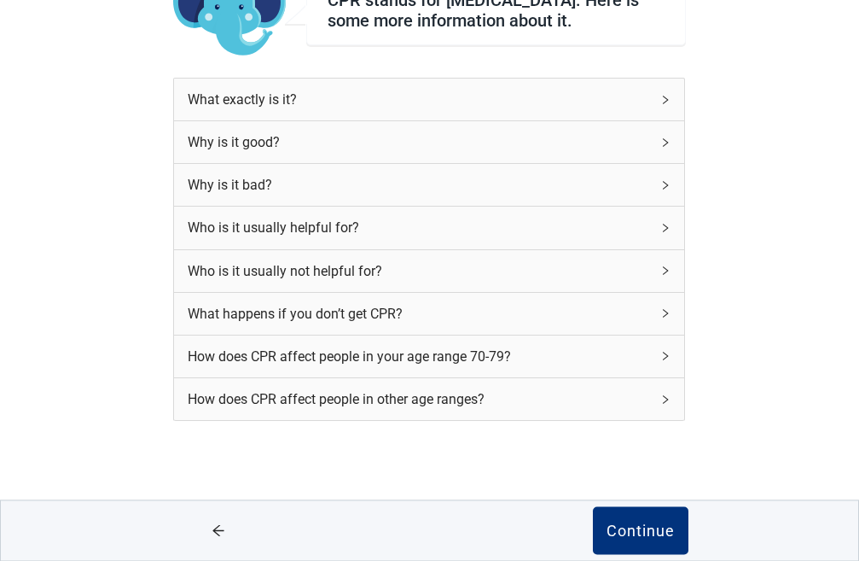
scroll to position [163, 0]
click at [429, 355] on div "How does CPR affect people in your age range 70-79?" at bounding box center [419, 356] width 463 height 21
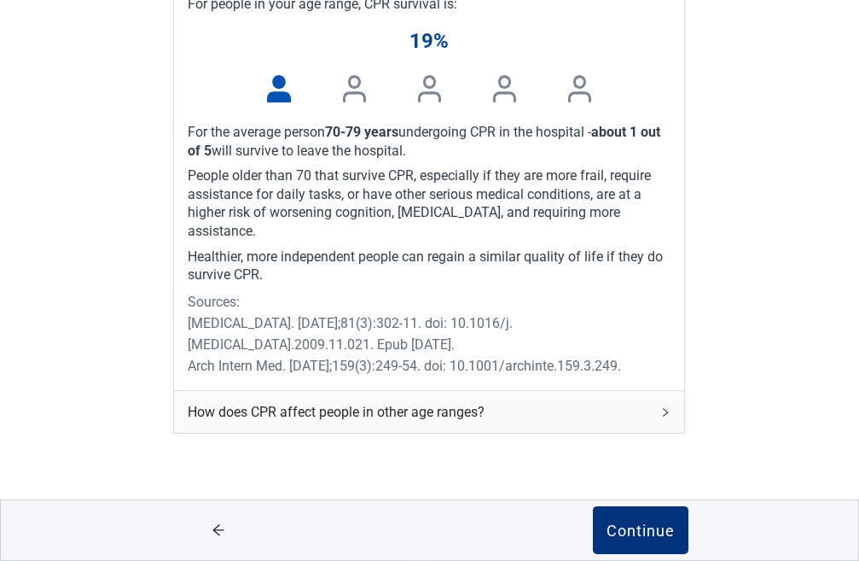
scroll to position [555, 0]
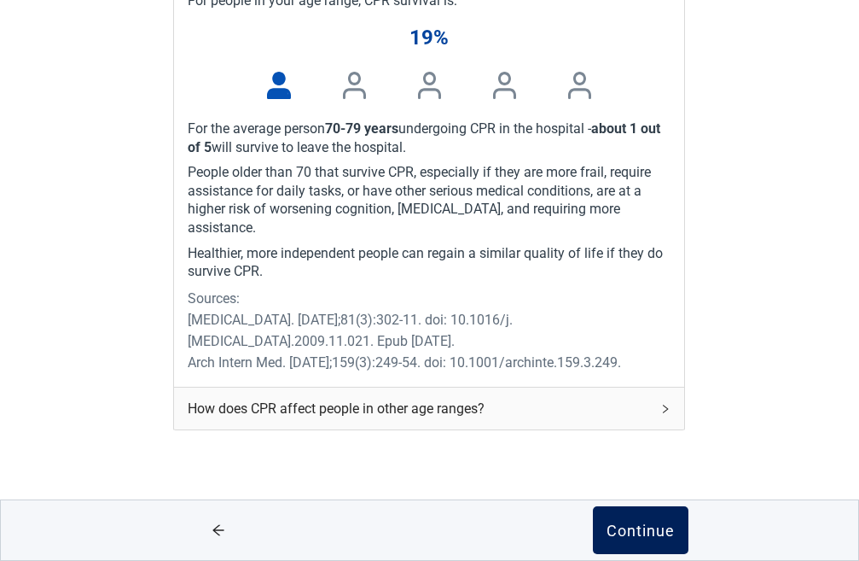
click at [639, 533] on div "Continue" at bounding box center [641, 529] width 68 height 17
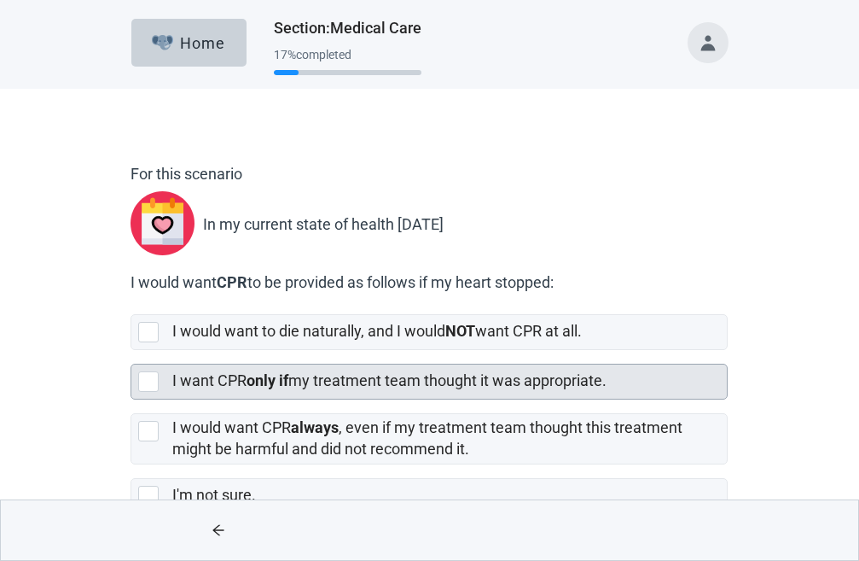
click at [160, 379] on div "[object Object], checkbox, not selected" at bounding box center [151, 381] width 27 height 20
click at [131, 351] on input "I want CPR only if my treatment team thought it was appropriate." at bounding box center [131, 350] width 1 height 1
checkbox input "true"
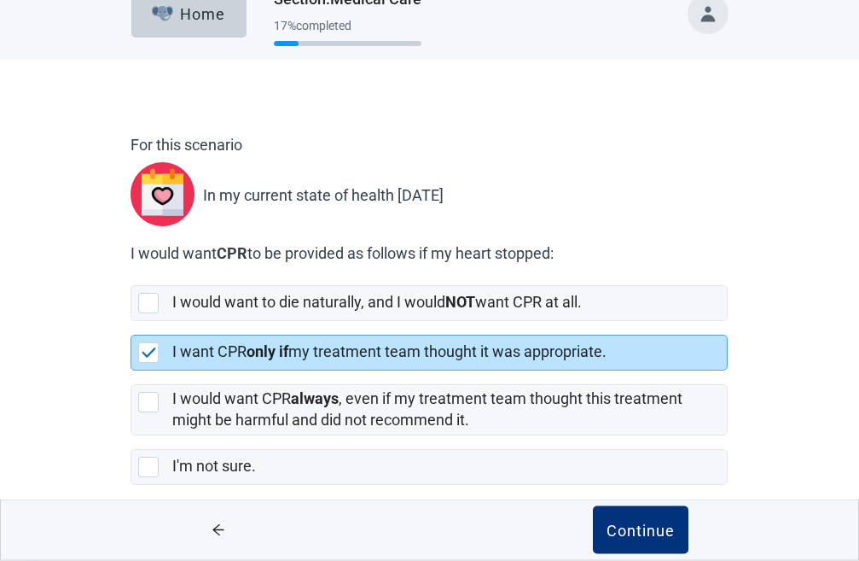
scroll to position [44, 0]
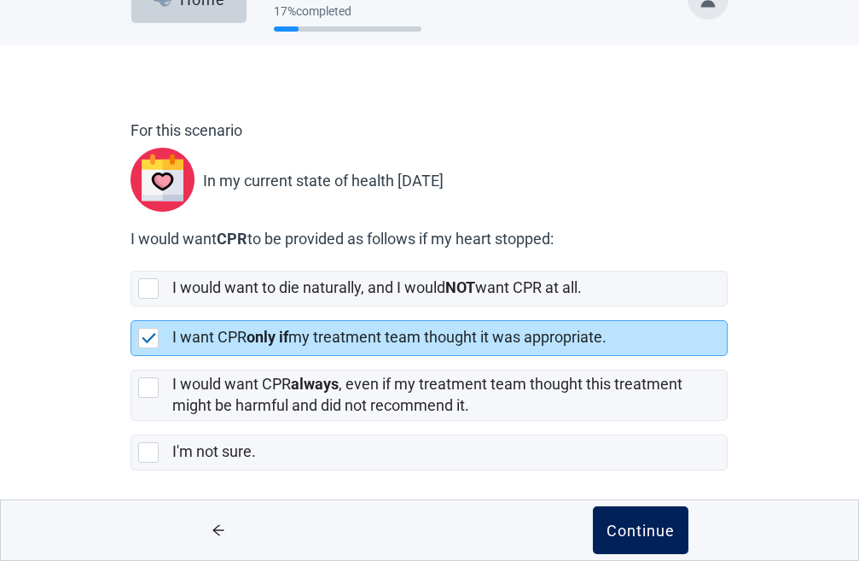
click at [632, 538] on div "Continue" at bounding box center [641, 529] width 68 height 17
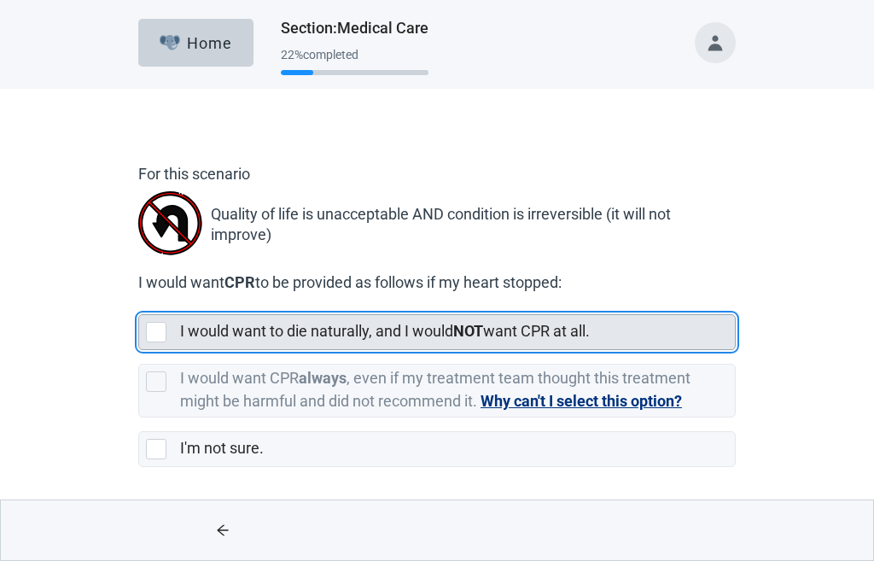
click at [336, 332] on label "I would want to die naturally, and I would NOT want CPR at all." at bounding box center [385, 331] width 410 height 18
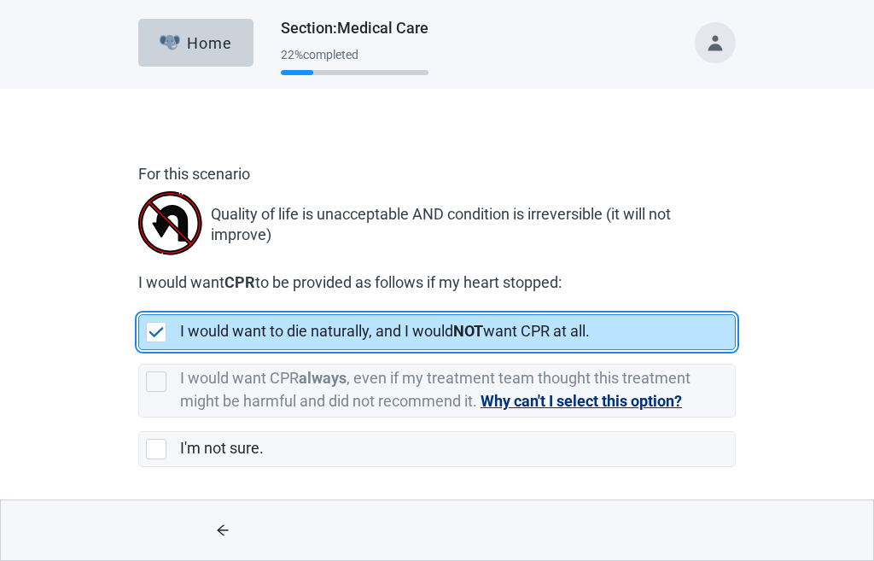
checkbox input "true"
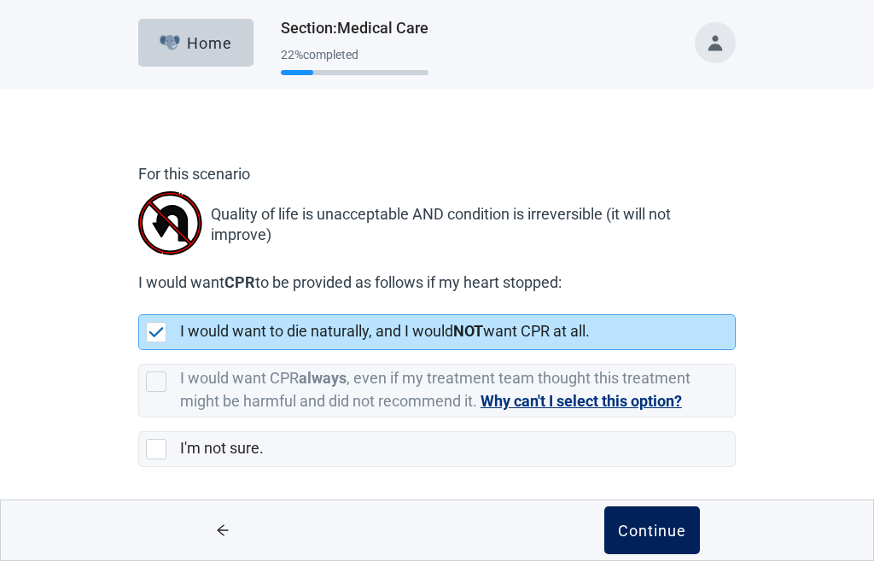
click at [648, 532] on div "Continue" at bounding box center [652, 529] width 68 height 17
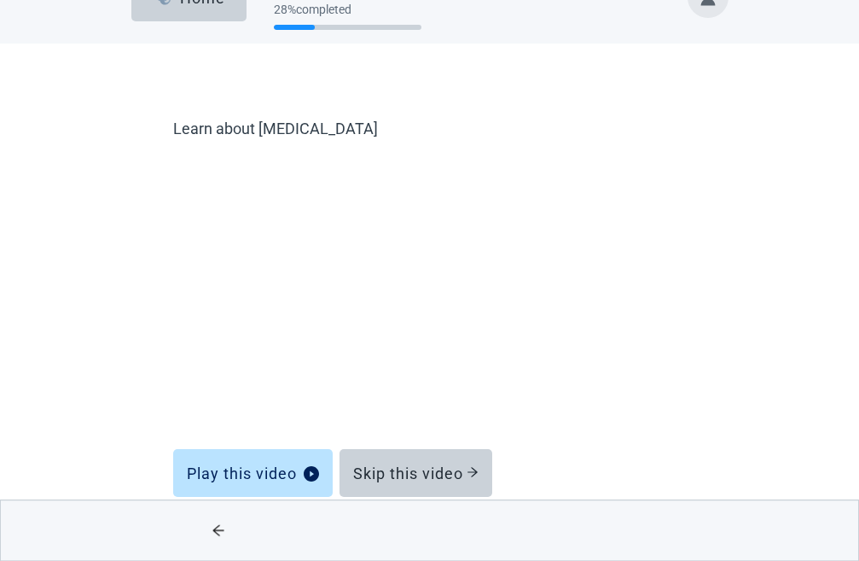
scroll to position [65, 0]
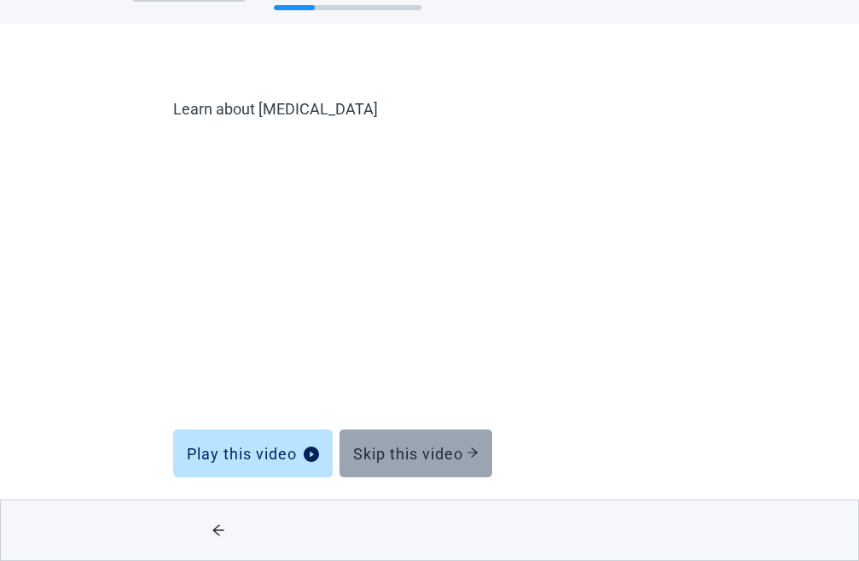
click at [402, 440] on button "Skip this video" at bounding box center [416, 453] width 153 height 48
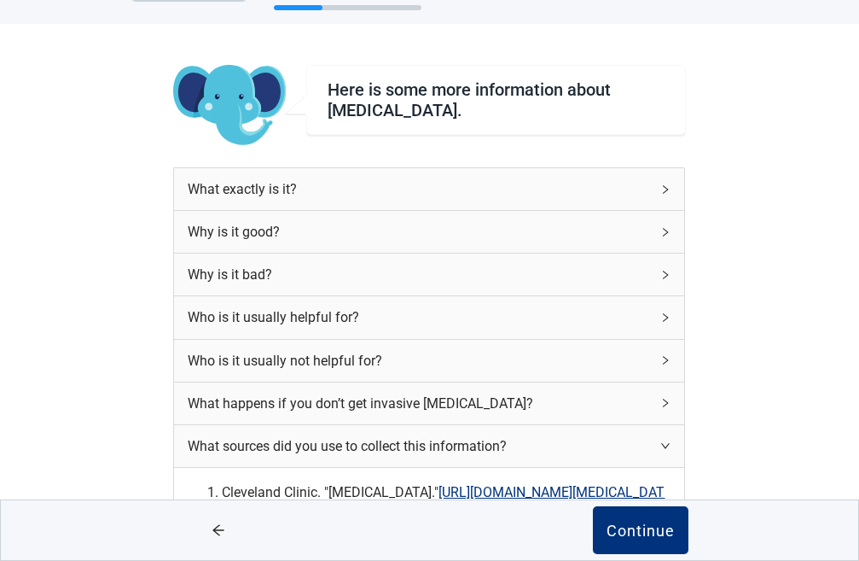
click at [357, 276] on div "Why is it bad?" at bounding box center [419, 274] width 463 height 21
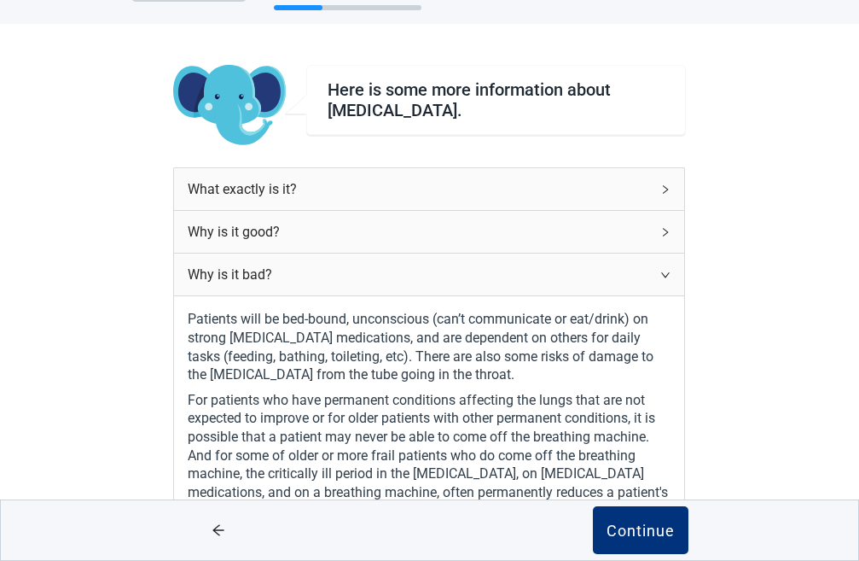
click at [375, 275] on div "Why is it bad?" at bounding box center [419, 274] width 463 height 21
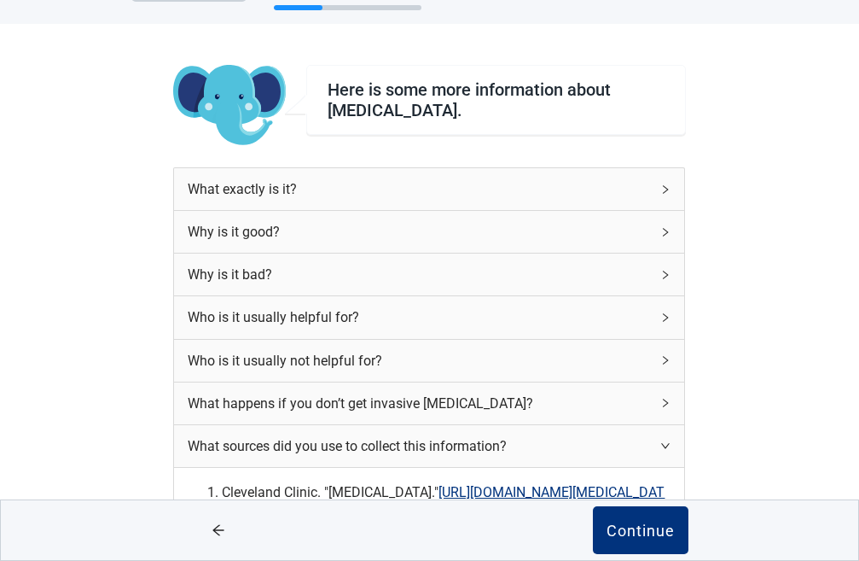
click at [378, 225] on div "Why is it good?" at bounding box center [419, 231] width 463 height 21
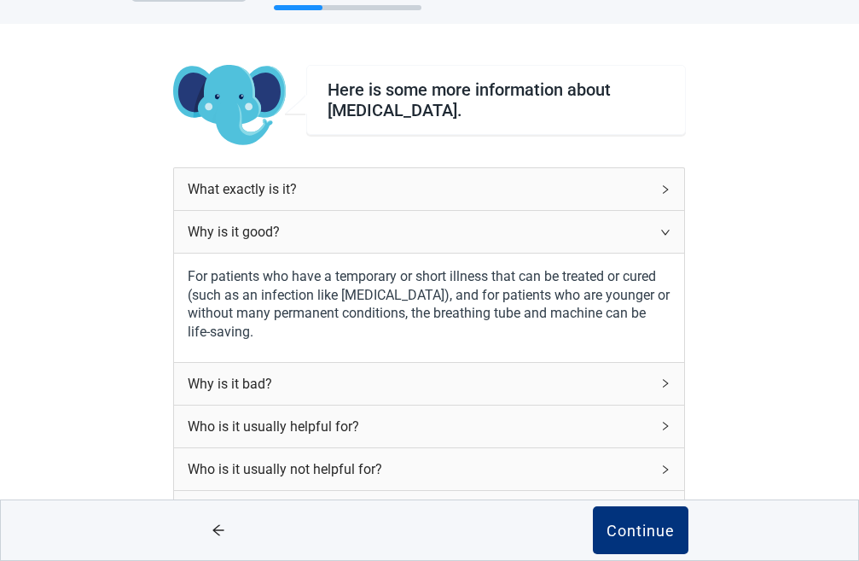
click at [378, 225] on div "Why is it good?" at bounding box center [419, 231] width 463 height 21
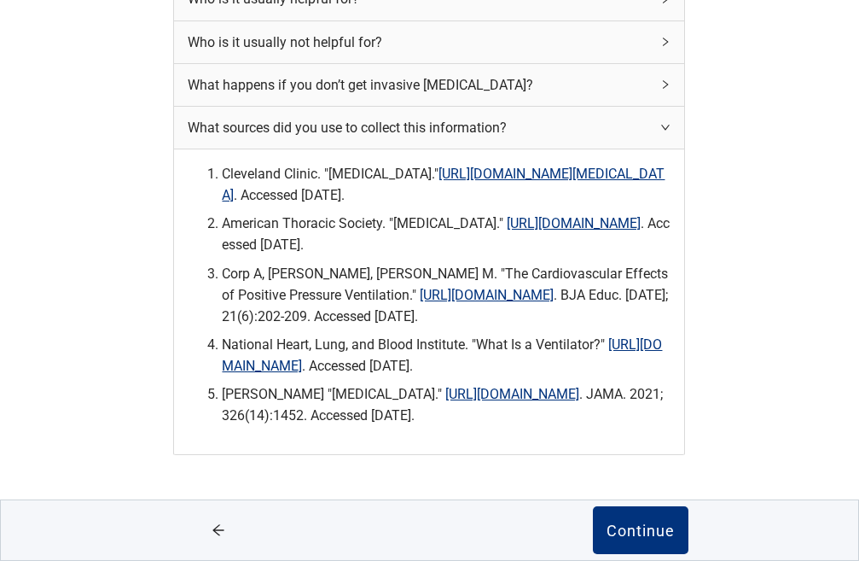
scroll to position [439, 0]
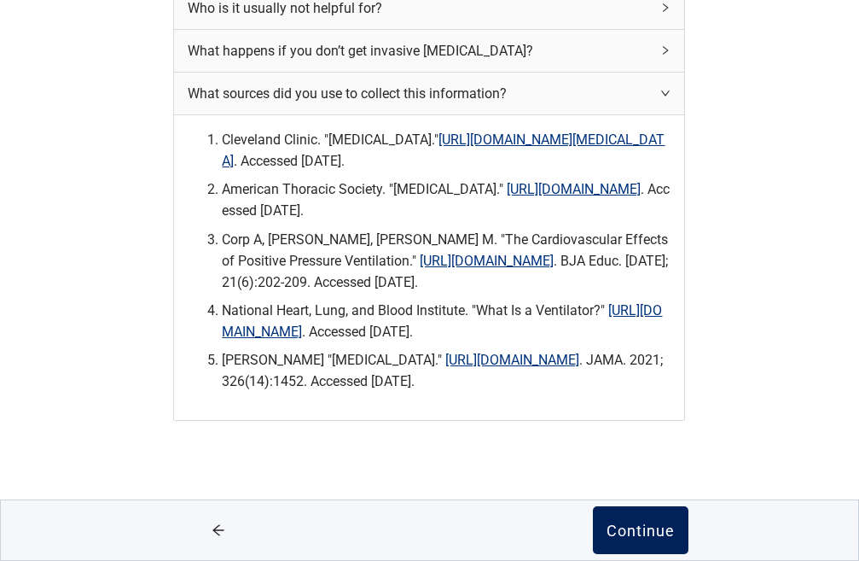
click at [631, 533] on div "Continue" at bounding box center [641, 529] width 68 height 17
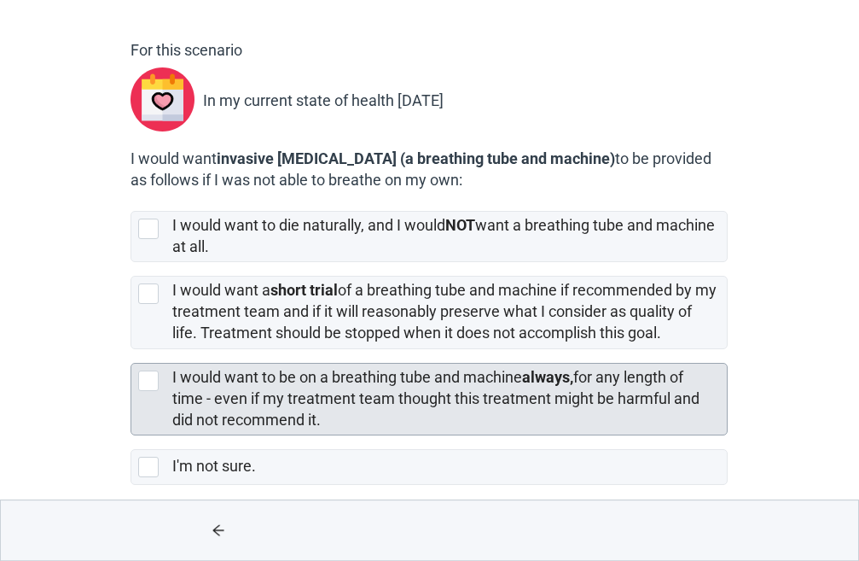
scroll to position [139, 0]
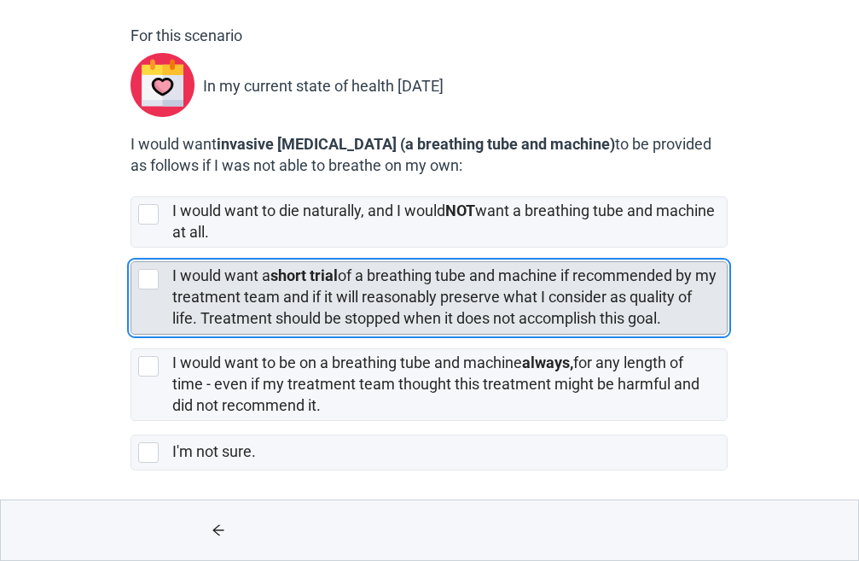
click at [155, 282] on div "[object Object], checkbox, not selected" at bounding box center [148, 279] width 20 height 20
click at [131, 248] on input "I would want a short trial of a breathing tube and machine if recommended by my…" at bounding box center [131, 248] width 1 height 1
checkbox input "true"
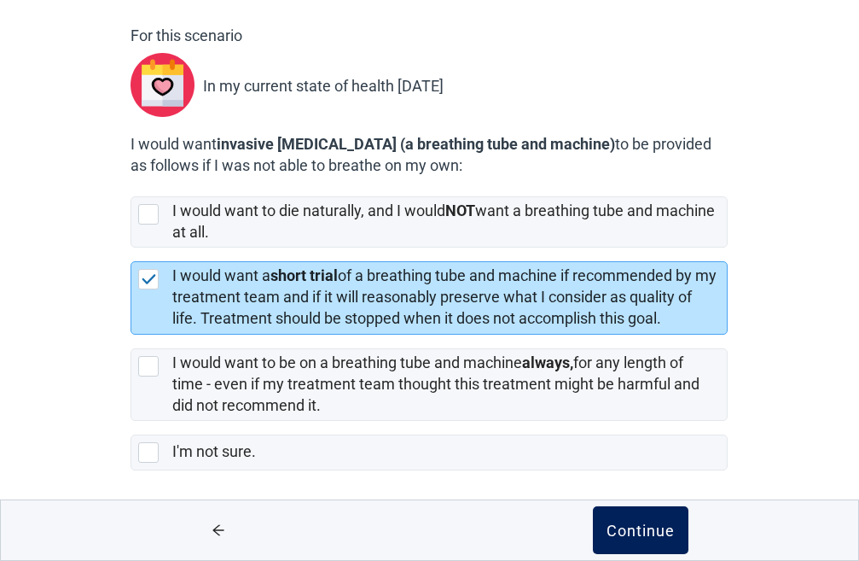
click at [650, 533] on div "Continue" at bounding box center [641, 529] width 68 height 17
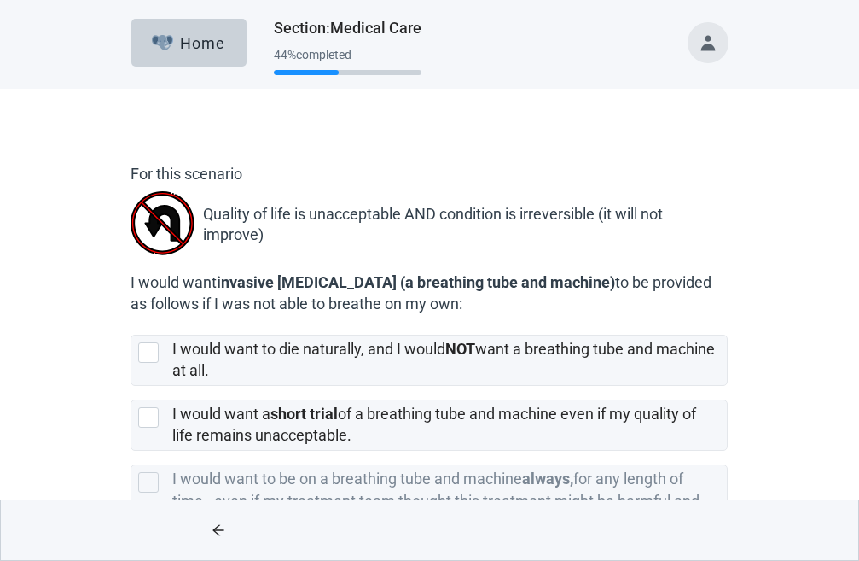
scroll to position [87, 0]
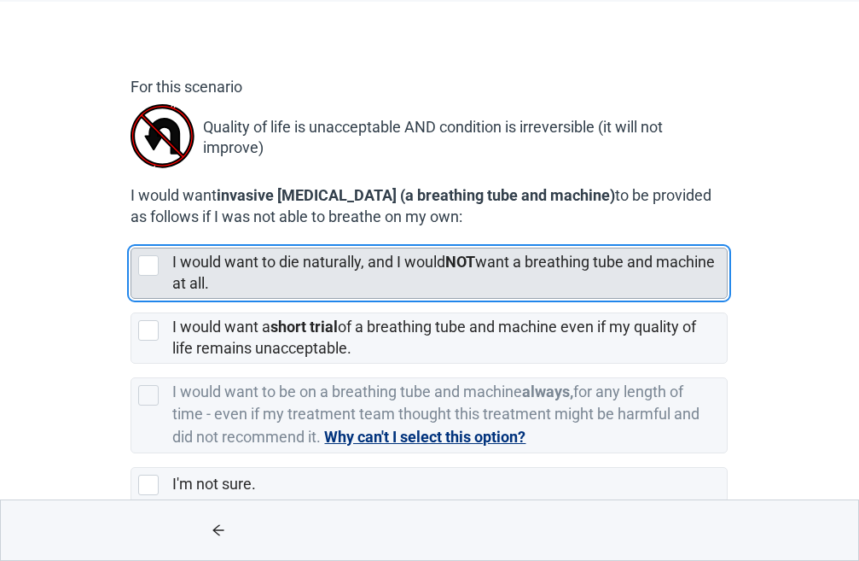
click at [154, 263] on div "[object Object], checkbox, not selected" at bounding box center [148, 265] width 20 height 20
click at [131, 235] on input "I would want to die naturally, and I would NOT want a breathing tube and machin…" at bounding box center [131, 234] width 1 height 1
checkbox input "true"
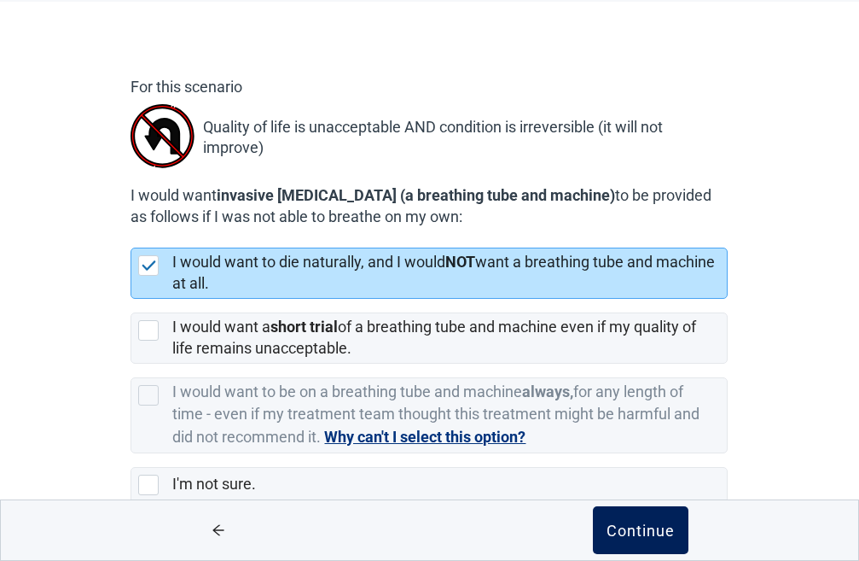
click at [647, 525] on div "Continue" at bounding box center [641, 529] width 68 height 17
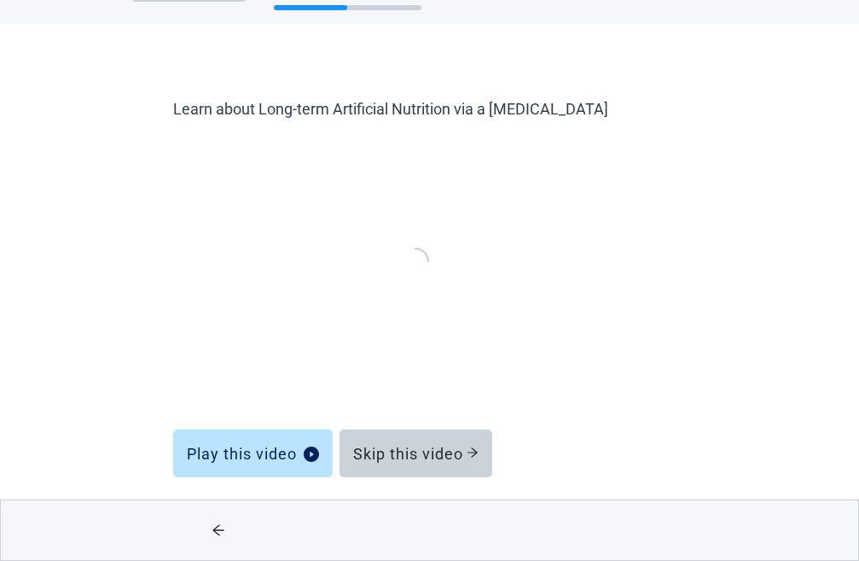
scroll to position [65, 0]
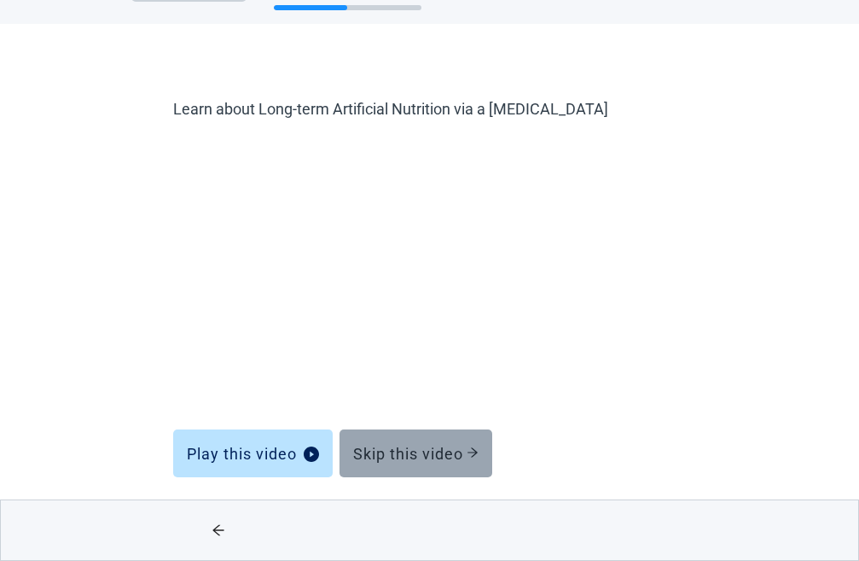
click at [399, 457] on div "Skip this video" at bounding box center [415, 453] width 125 height 17
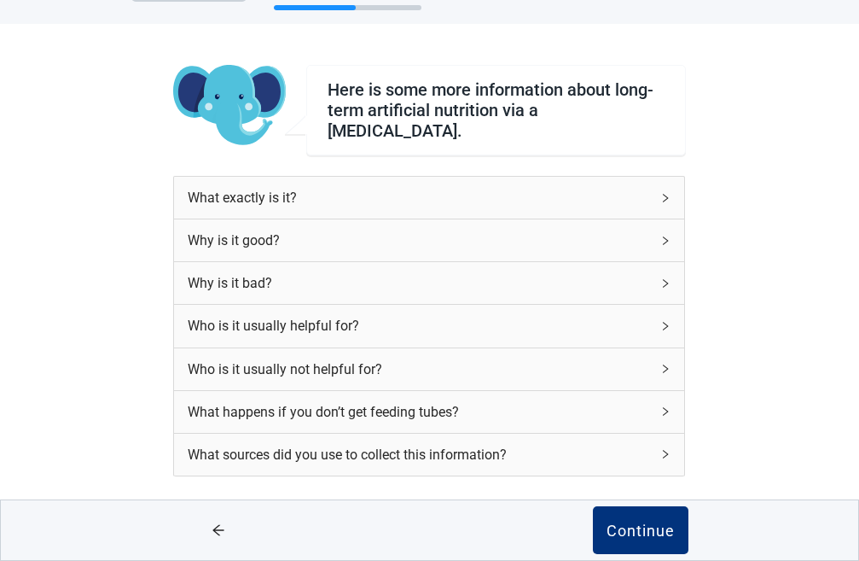
click at [438, 190] on div "What exactly is it?" at bounding box center [419, 197] width 463 height 21
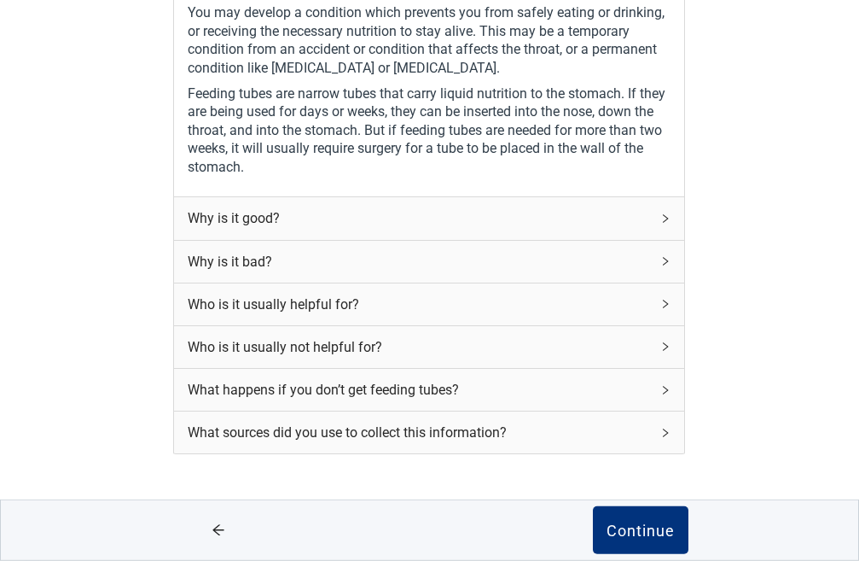
scroll to position [319, 0]
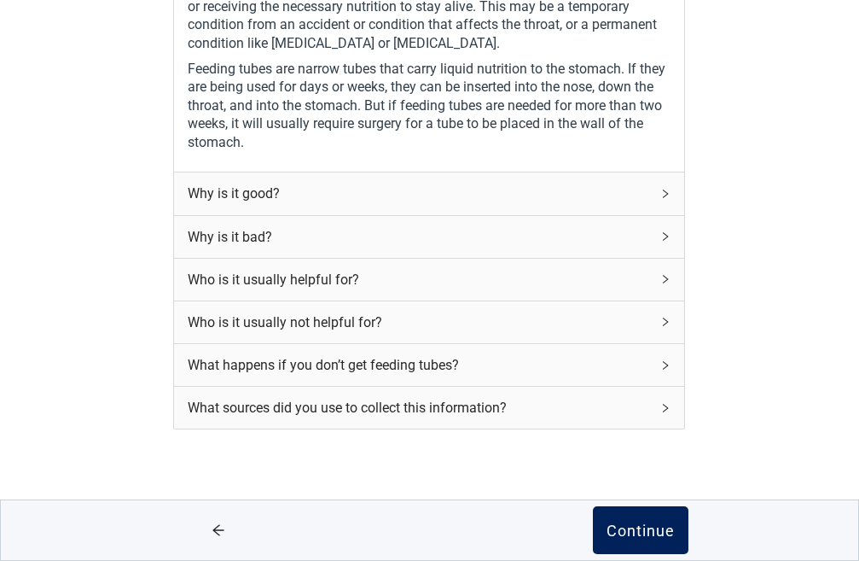
click at [634, 544] on button "Continue" at bounding box center [641, 530] width 96 height 48
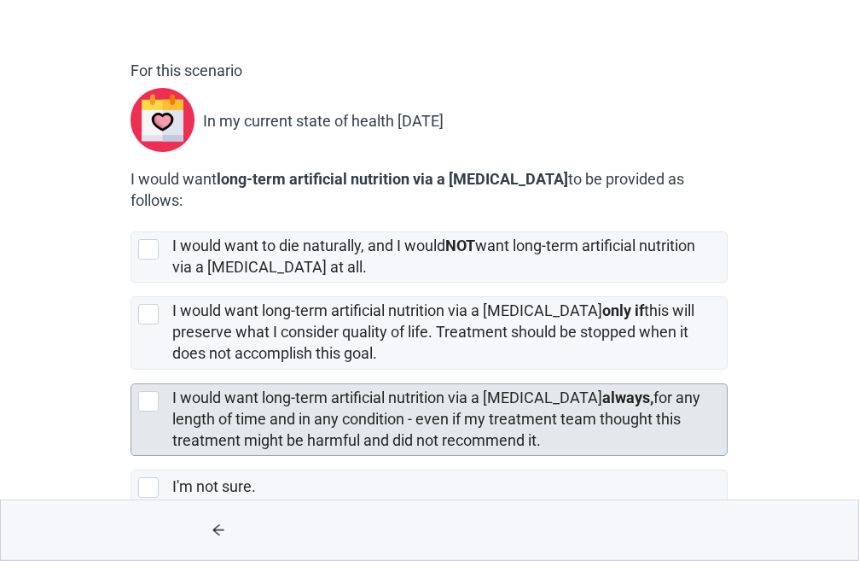
scroll to position [118, 0]
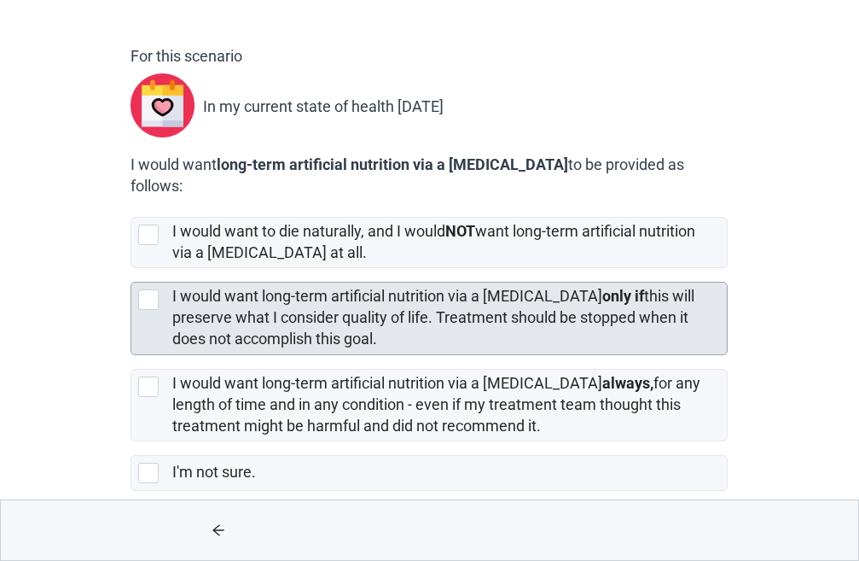
click at [152, 289] on div "[object Object], checkbox, not selected" at bounding box center [148, 299] width 20 height 20
click at [131, 269] on input "I would want long-term artificial nutrition via a [MEDICAL_DATA] only if this w…" at bounding box center [131, 268] width 1 height 1
checkbox input "true"
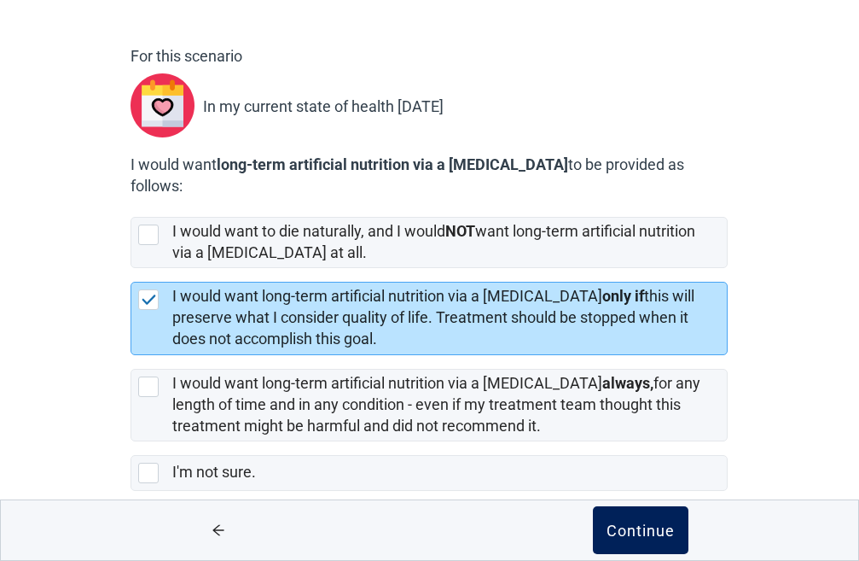
click at [616, 533] on div "Continue" at bounding box center [641, 529] width 68 height 17
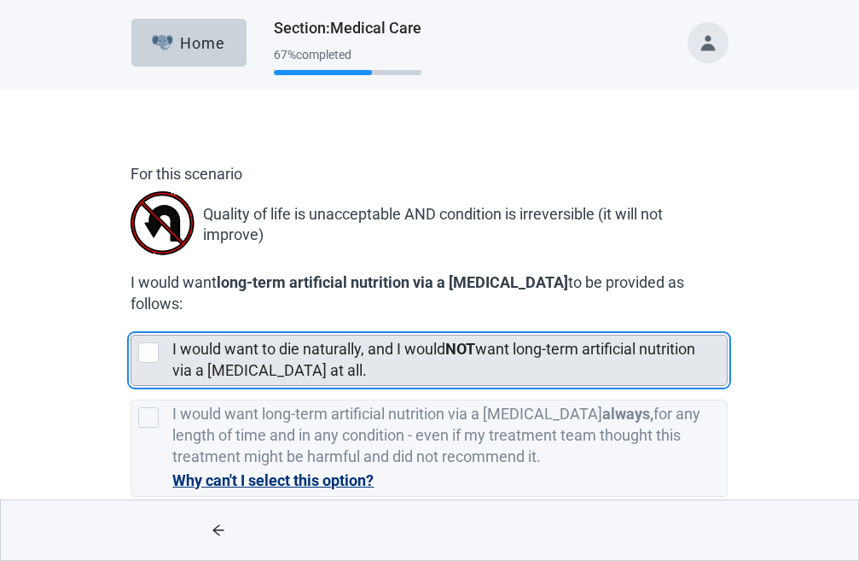
click at [151, 342] on div "[object Object], checkbox, not selected" at bounding box center [148, 352] width 20 height 20
click at [131, 322] on input "I would want to die naturally, and I would NOT want long-term artificial nutrit…" at bounding box center [131, 321] width 1 height 1
checkbox input "true"
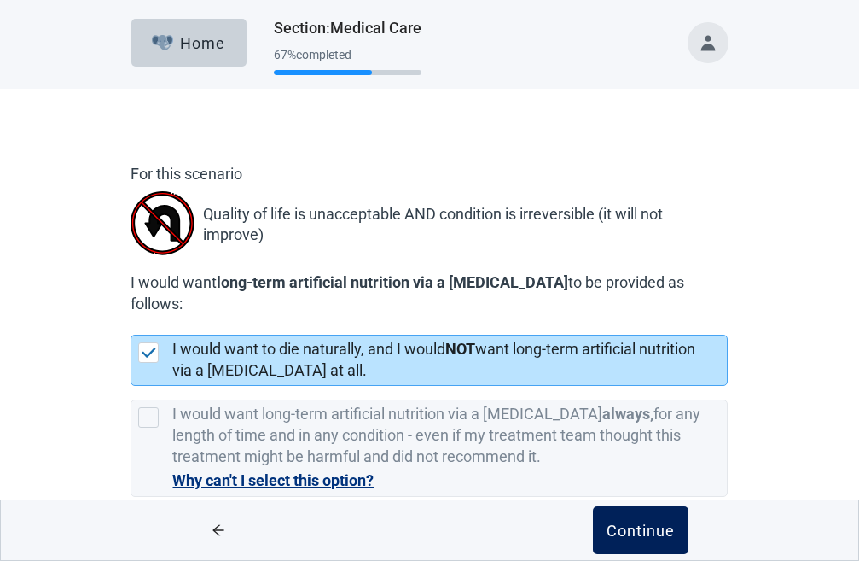
click at [656, 527] on div "Continue" at bounding box center [641, 529] width 68 height 17
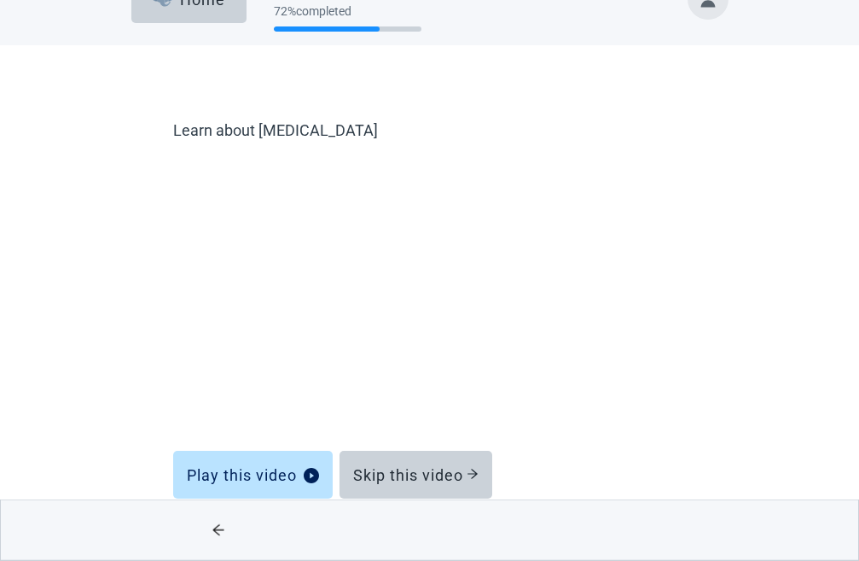
scroll to position [65, 0]
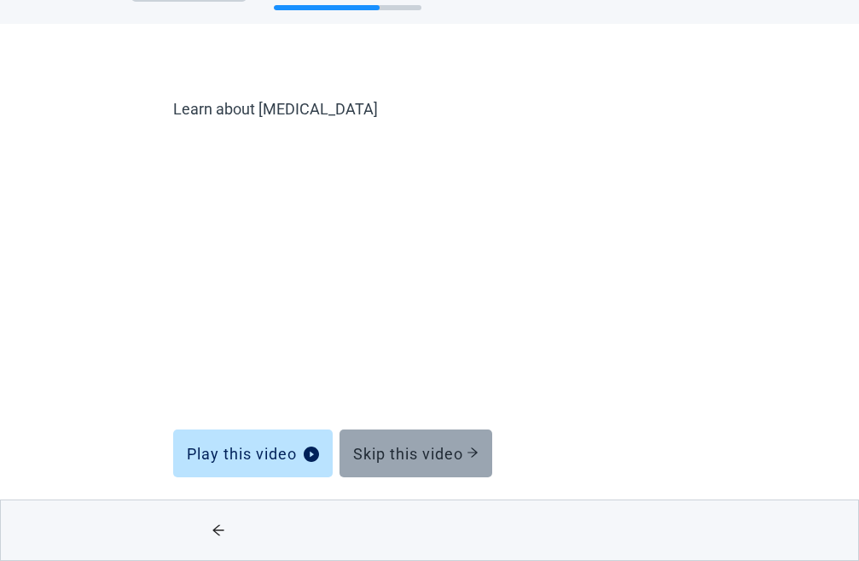
click at [434, 453] on div "Skip this video" at bounding box center [415, 453] width 125 height 17
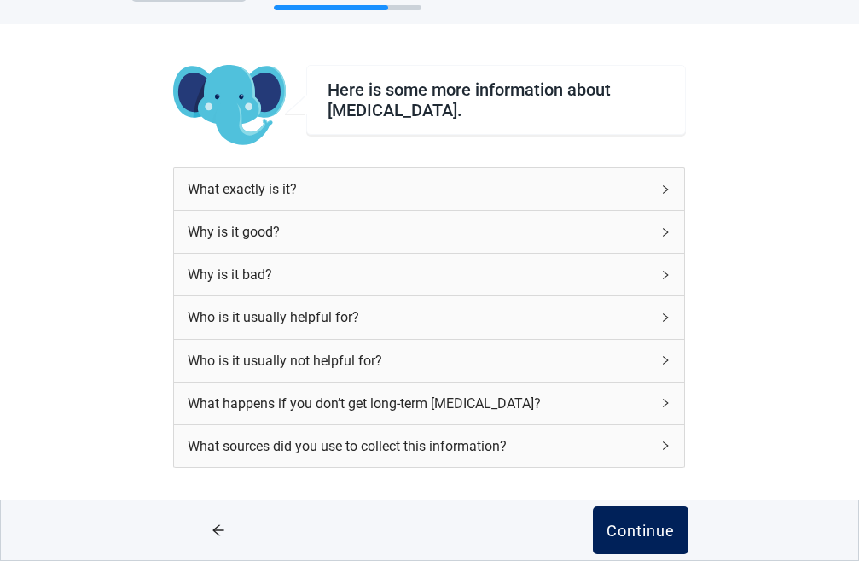
click at [655, 525] on div "Continue" at bounding box center [641, 529] width 68 height 17
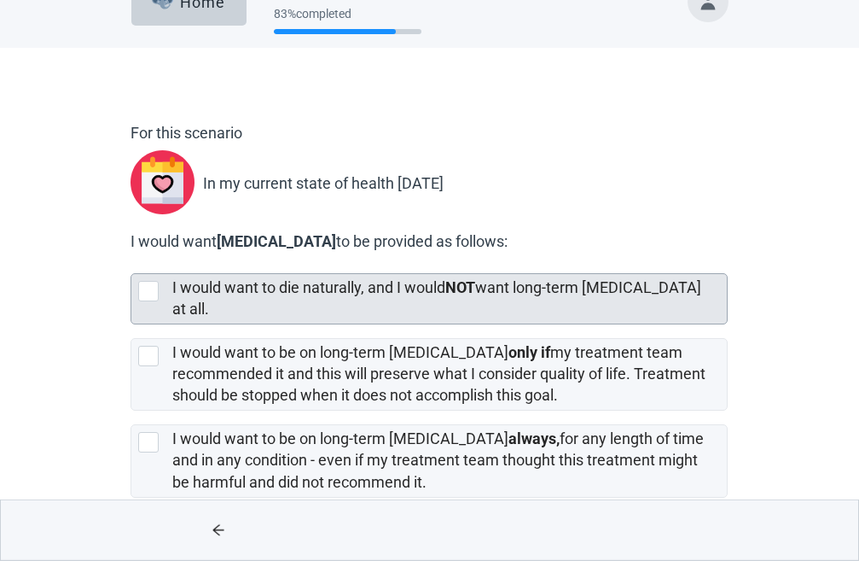
scroll to position [87, 0]
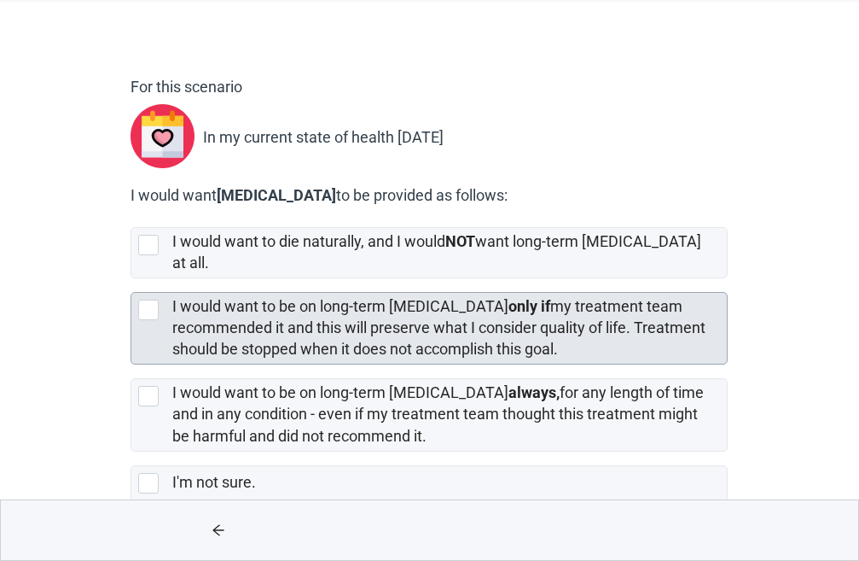
click at [150, 300] on div "[object Object], checkbox, not selected" at bounding box center [148, 310] width 20 height 20
click at [131, 279] on input "I would want to be on long-term [MEDICAL_DATA] only if my treatment team recomm…" at bounding box center [131, 278] width 1 height 1
checkbox input "true"
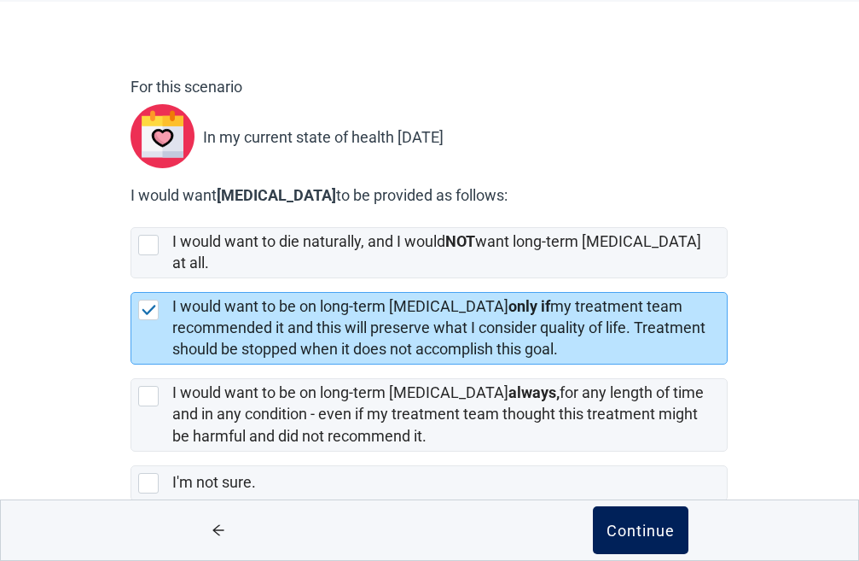
click at [667, 527] on div "Continue" at bounding box center [641, 529] width 68 height 17
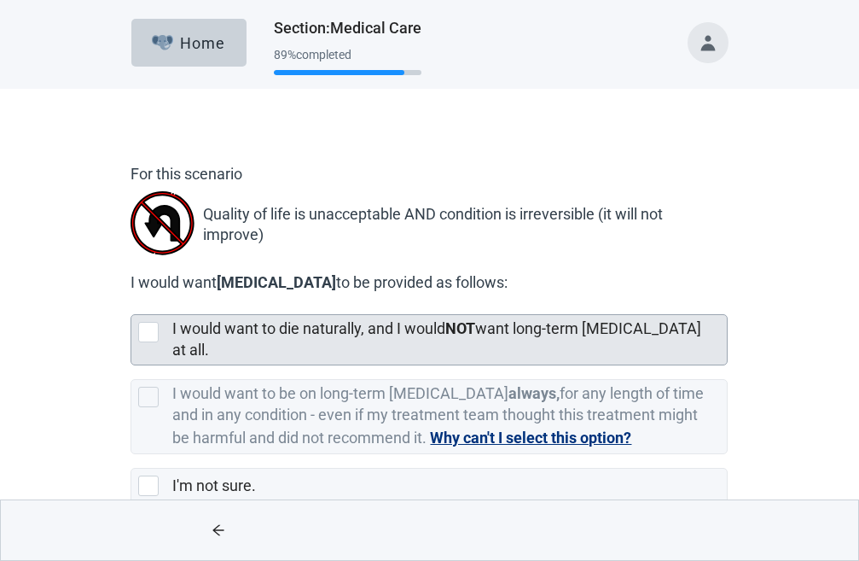
click at [155, 338] on div "[object Object], checkbox, not selected" at bounding box center [148, 332] width 20 height 20
click at [131, 301] on input "I would want to die naturally, and I would NOT want long-term [MEDICAL_DATA] at…" at bounding box center [131, 300] width 1 height 1
checkbox input "true"
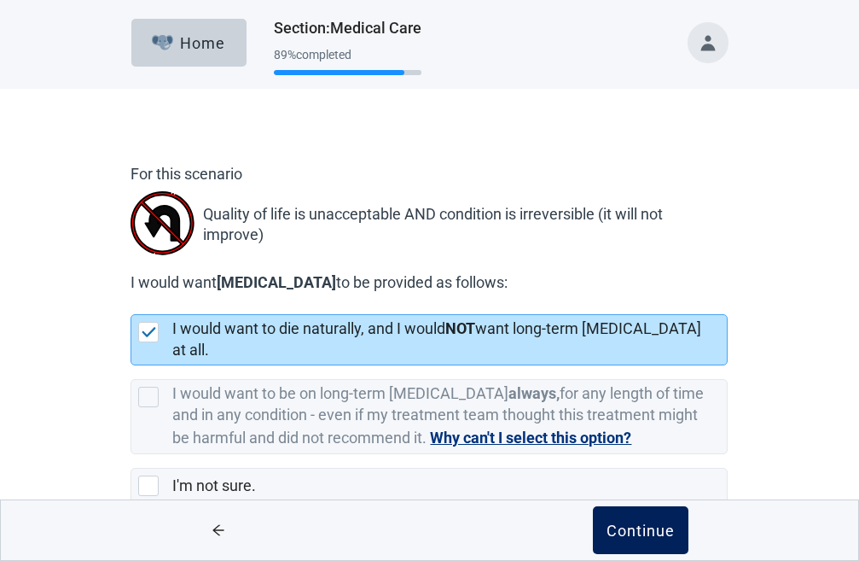
click at [624, 526] on div "Continue" at bounding box center [641, 529] width 68 height 17
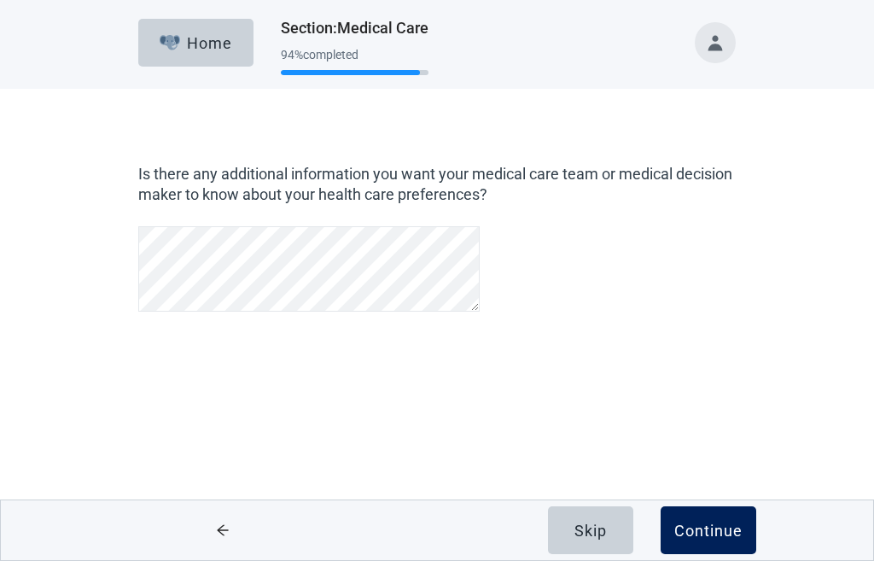
click at [725, 527] on div "Continue" at bounding box center [708, 529] width 68 height 17
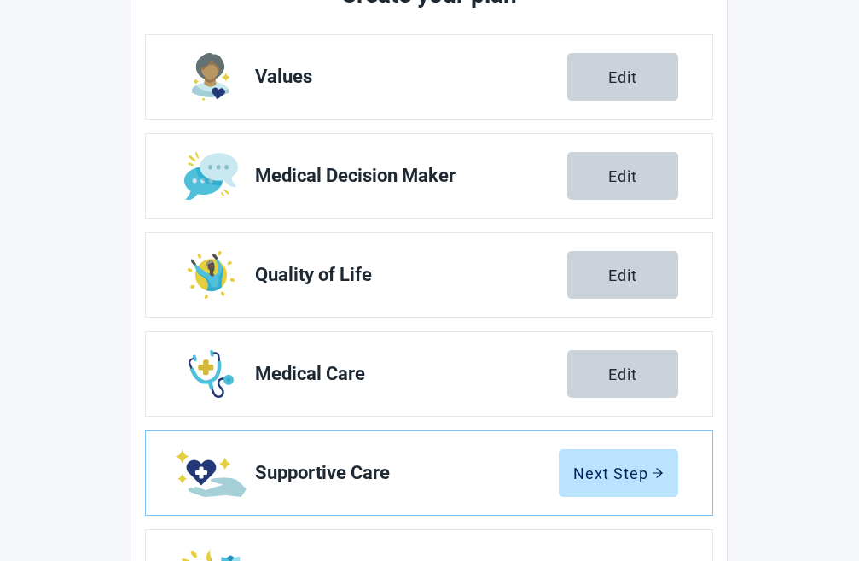
scroll to position [261, 0]
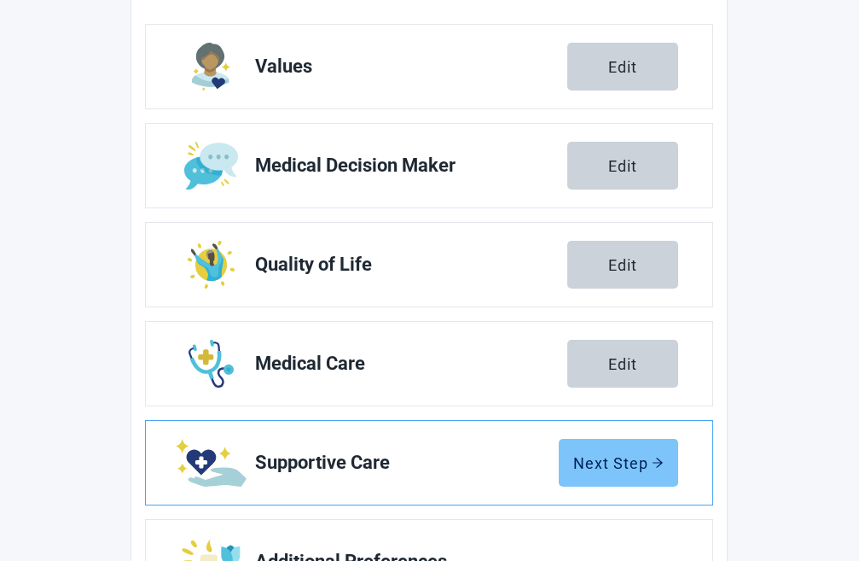
click at [599, 457] on div "Next Step" at bounding box center [619, 462] width 90 height 17
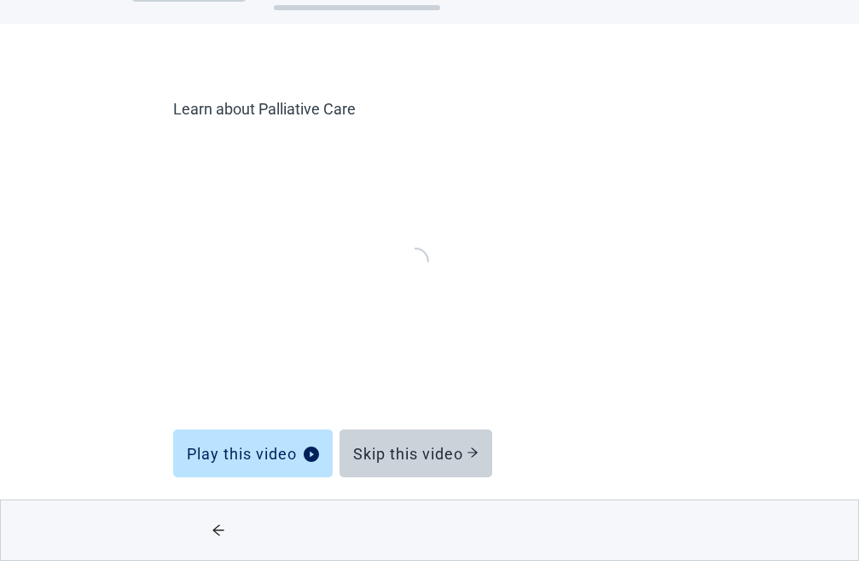
scroll to position [65, 0]
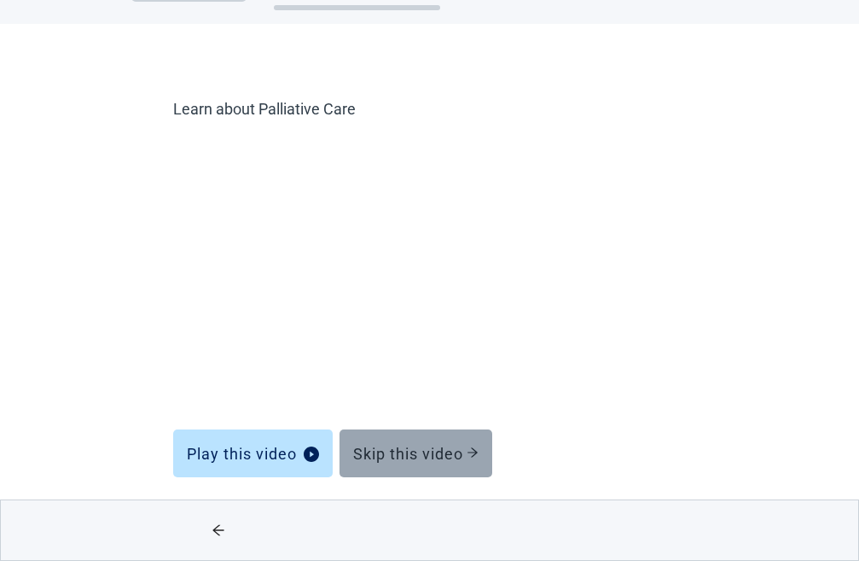
click at [403, 451] on div "Skip this video" at bounding box center [415, 453] width 125 height 17
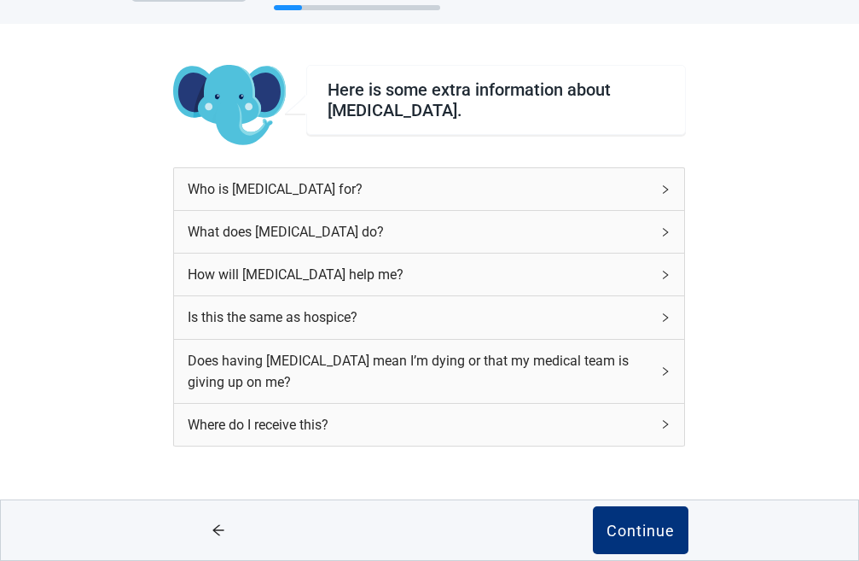
click at [567, 191] on div "Who is [MEDICAL_DATA] for?" at bounding box center [419, 188] width 463 height 21
